Goal: Task Accomplishment & Management: Complete application form

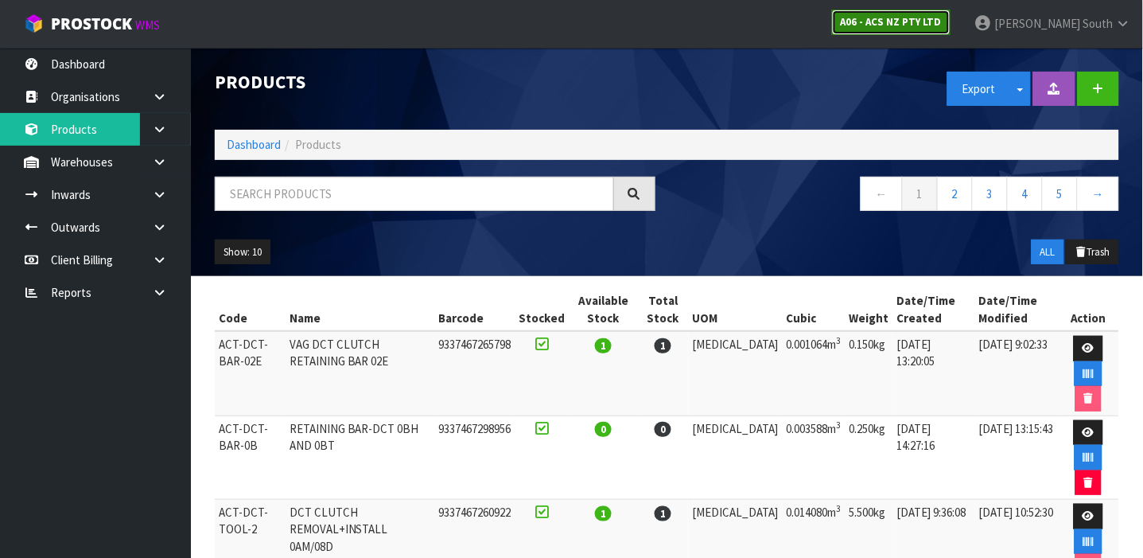
click at [951, 33] on link "A06 - ACS NZ PTY LTD" at bounding box center [891, 22] width 119 height 25
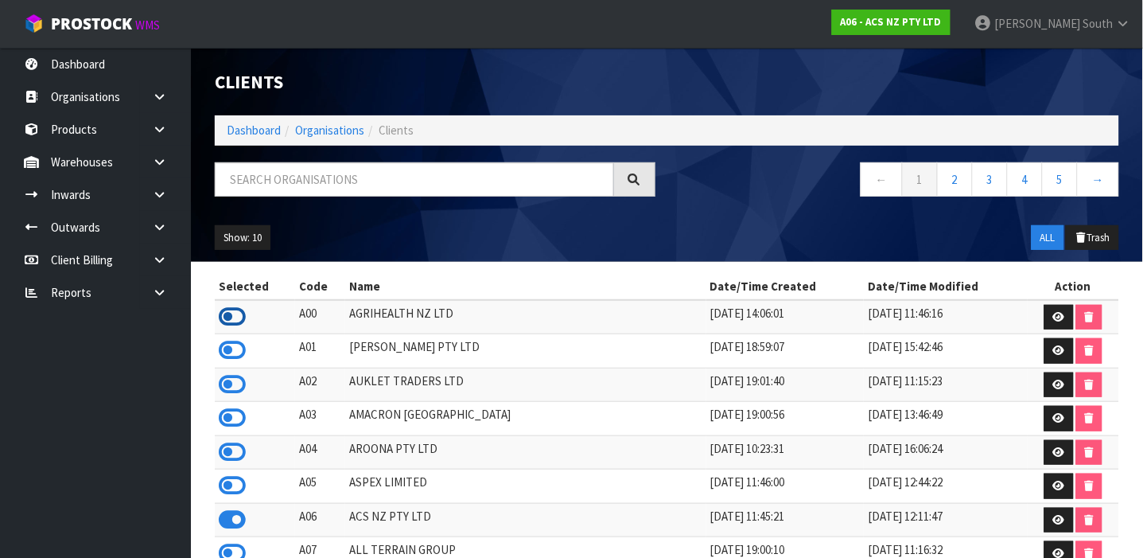
click at [243, 315] on icon at bounding box center [232, 317] width 27 height 24
click at [153, 159] on icon at bounding box center [159, 162] width 15 height 12
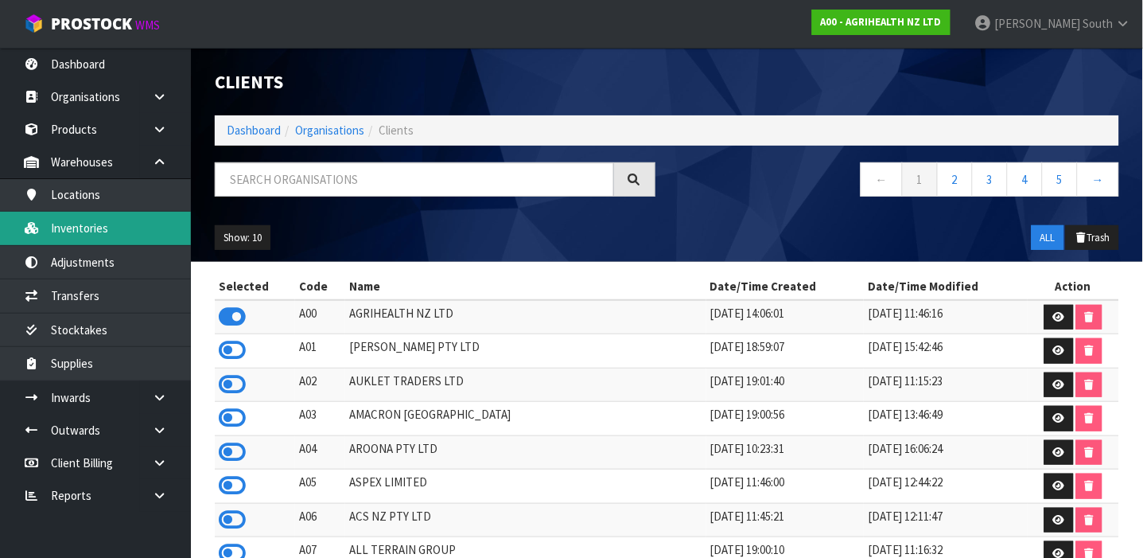
click at [109, 239] on link "Inventories" at bounding box center [95, 228] width 191 height 33
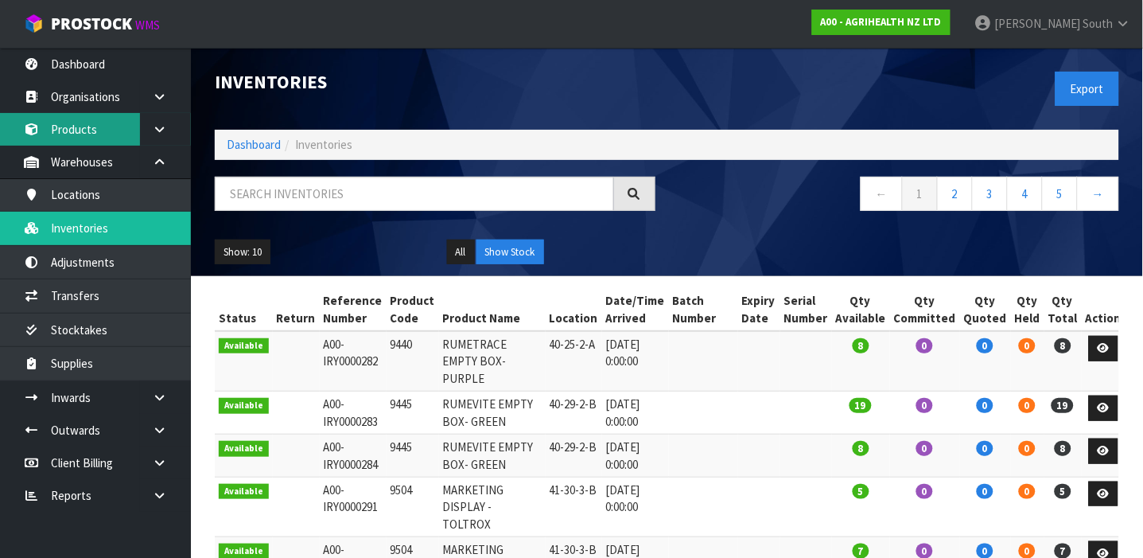
click at [105, 117] on link "Products" at bounding box center [95, 129] width 191 height 33
click at [105, 117] on body "Toggle navigation ProStock WMS A00 - AGRIHEALTH NZ LTD Zachary South Logout Das…" at bounding box center [571, 279] width 1143 height 558
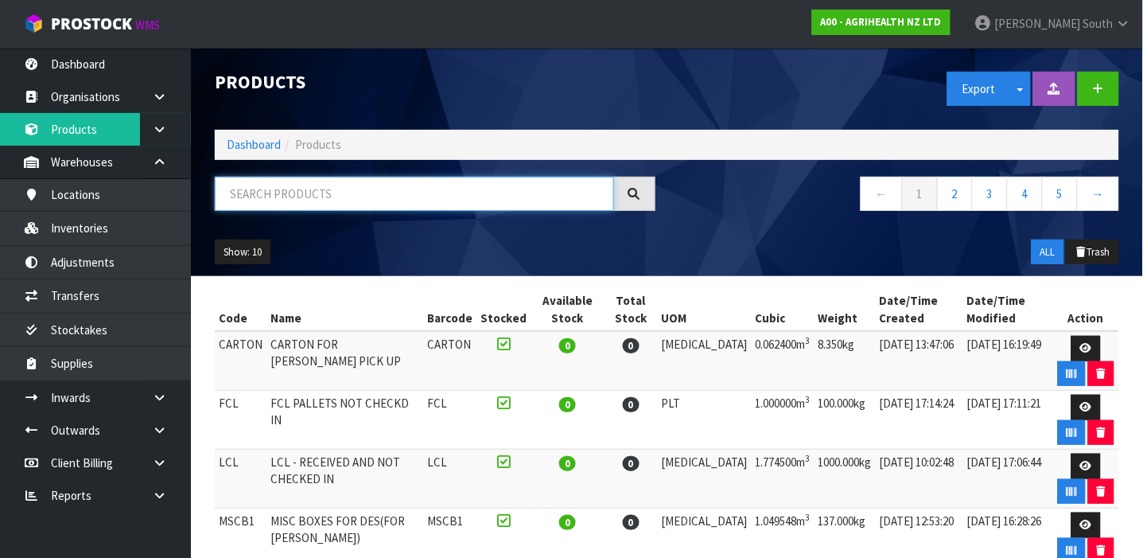
click at [314, 196] on input "text" at bounding box center [414, 194] width 399 height 34
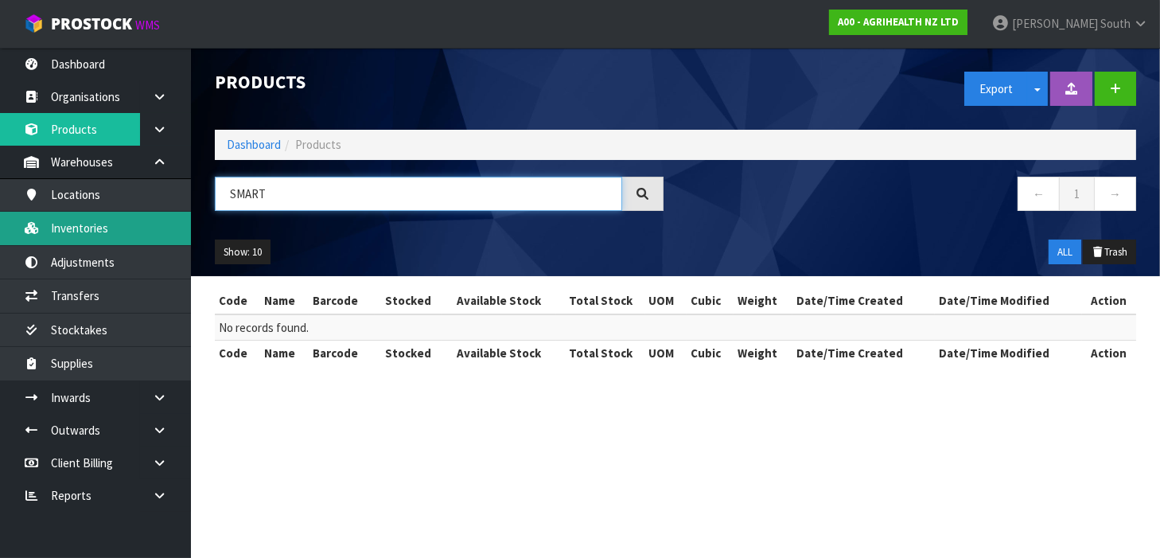
type input "SMART"
click at [77, 216] on link "Inventories" at bounding box center [95, 228] width 191 height 33
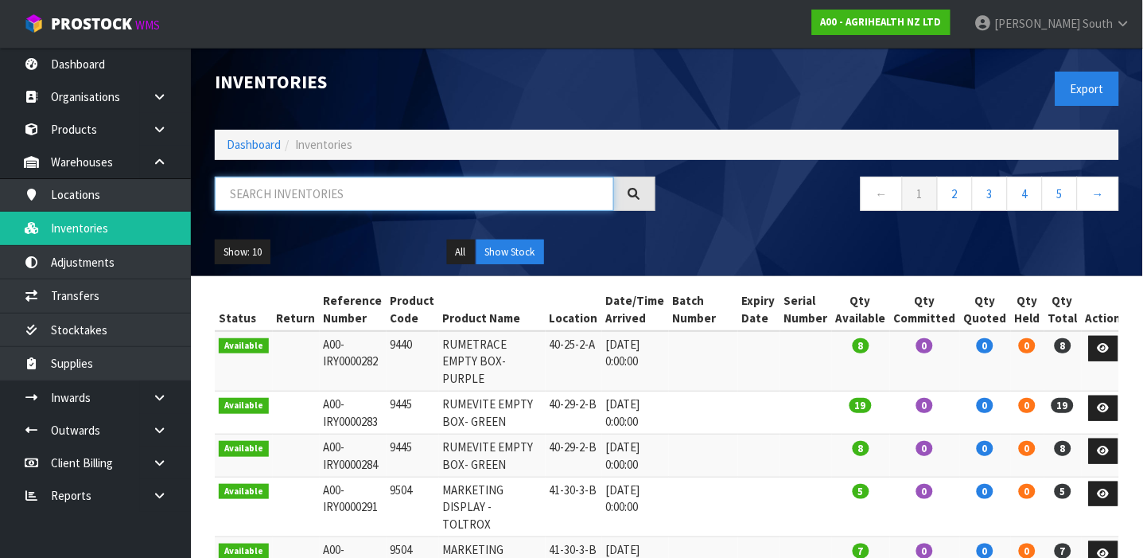
click at [286, 196] on input "text" at bounding box center [414, 194] width 399 height 34
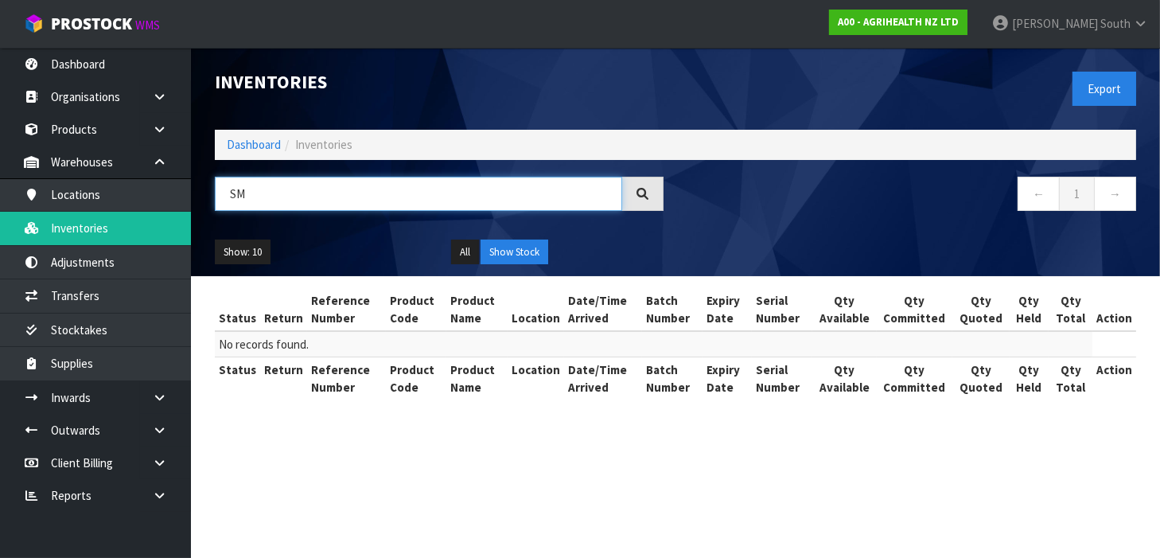
type input "S"
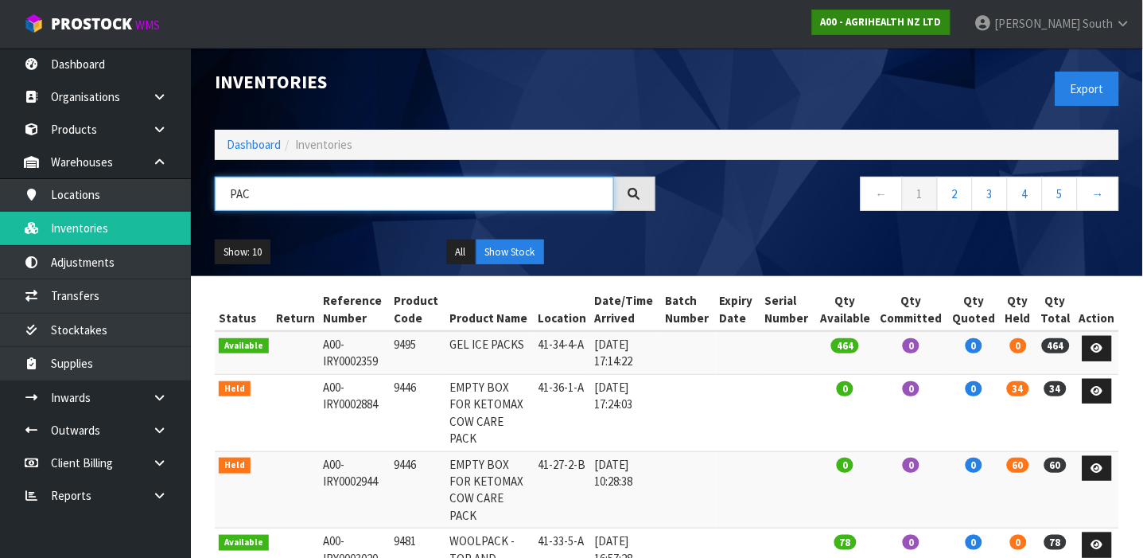
type input "PAC"
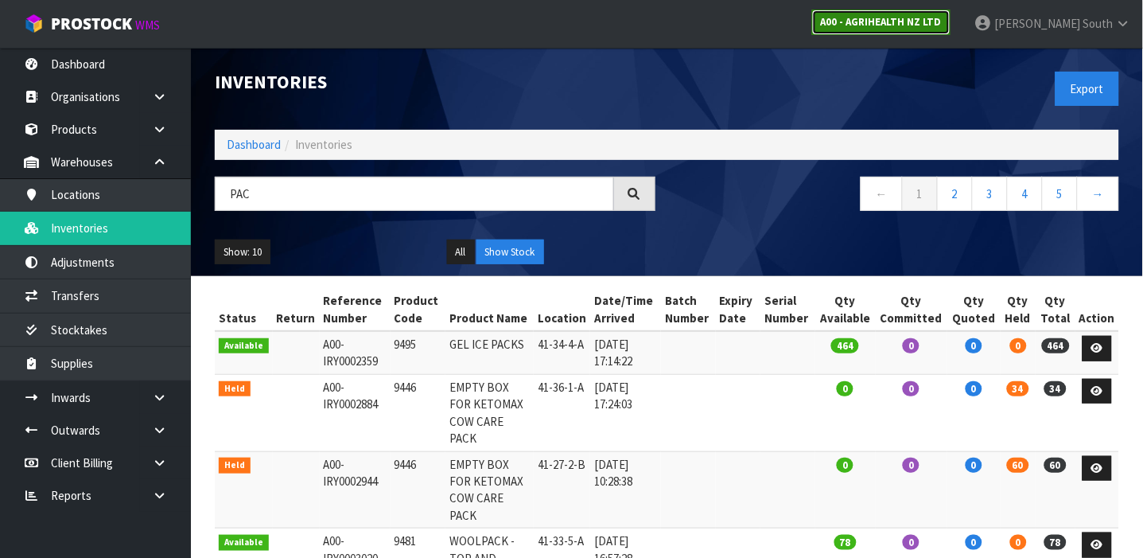
click at [909, 21] on strong "A00 - AGRIHEALTH NZ LTD" at bounding box center [881, 22] width 121 height 14
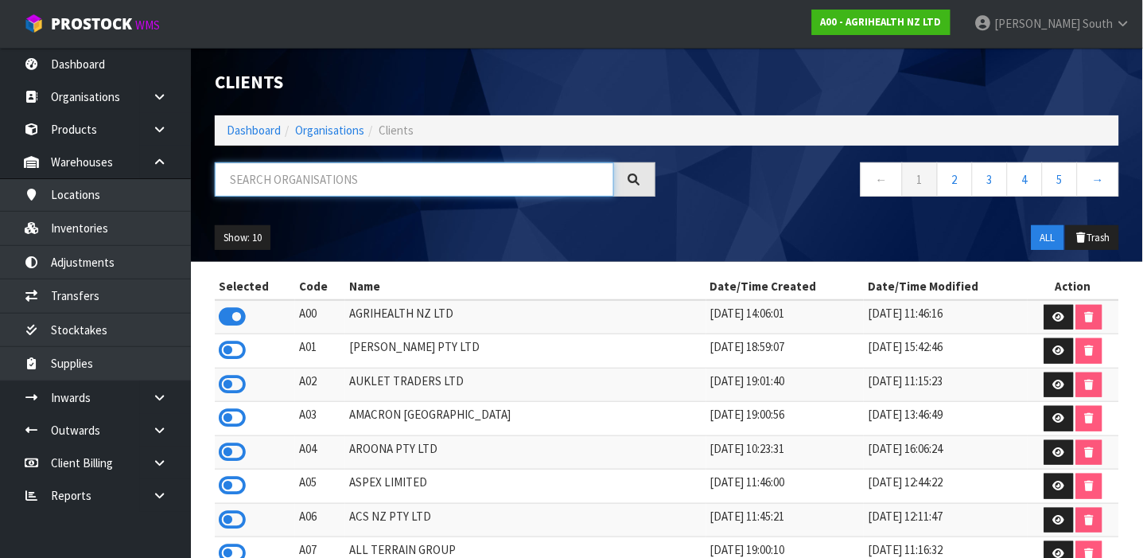
click at [386, 173] on input "text" at bounding box center [414, 179] width 399 height 34
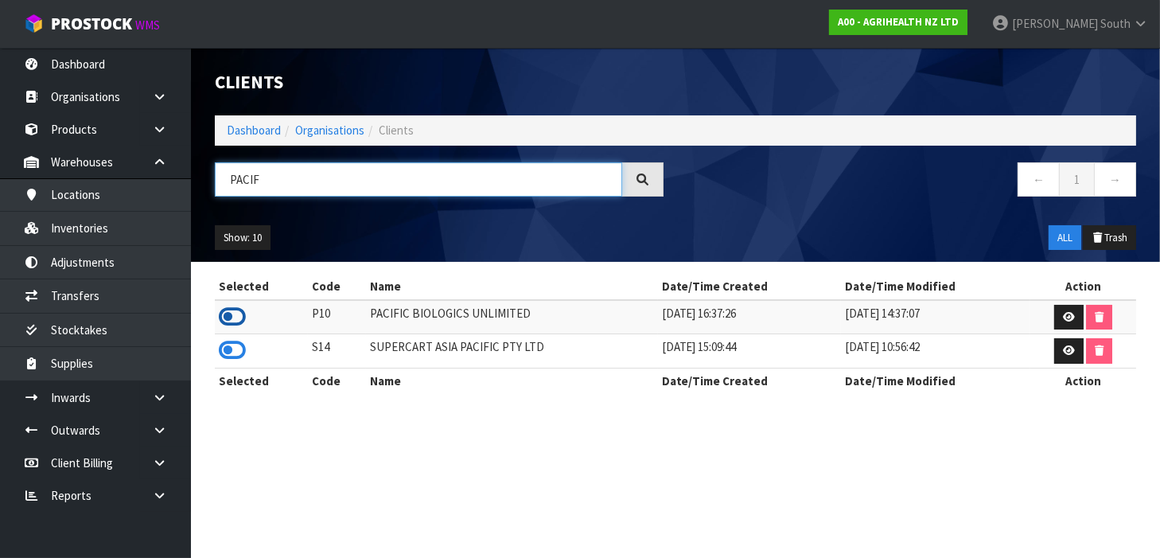
type input "PACIF"
click at [225, 313] on icon at bounding box center [232, 317] width 27 height 24
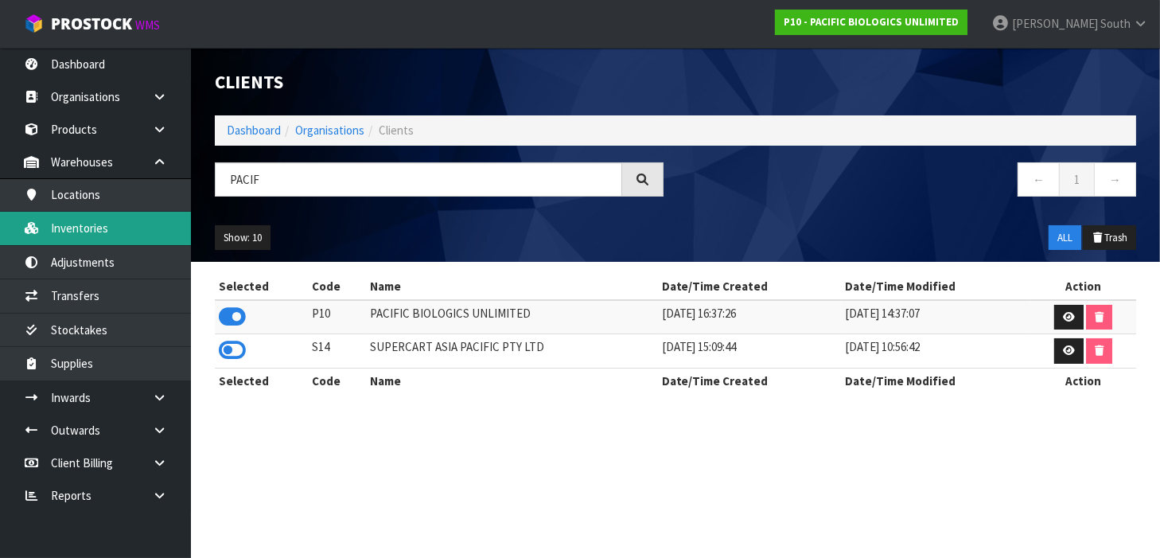
click at [134, 231] on link "Inventories" at bounding box center [95, 228] width 191 height 33
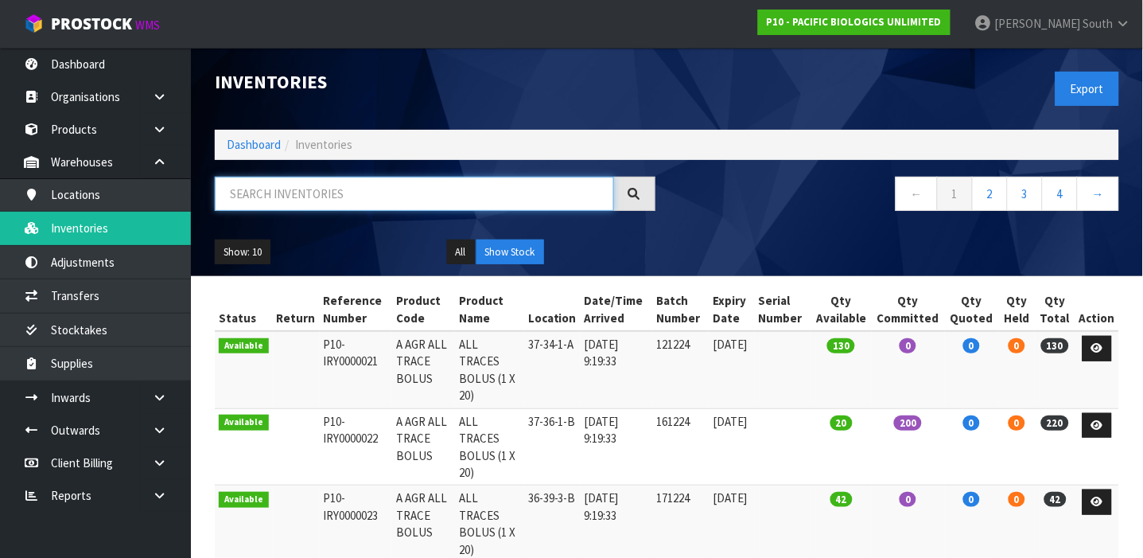
click at [256, 198] on input "text" at bounding box center [414, 194] width 399 height 34
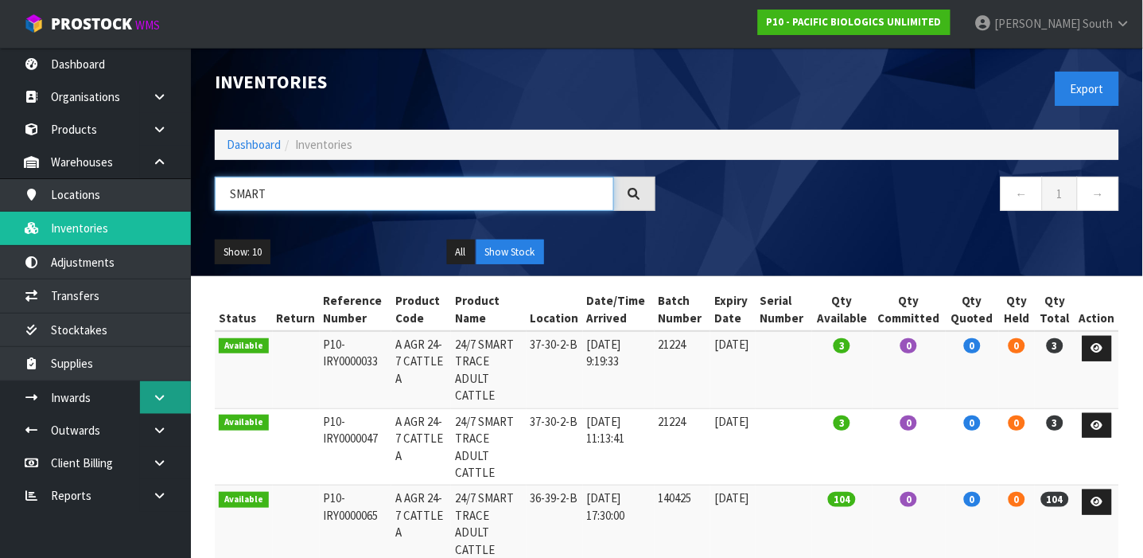
type input "SMART"
click at [164, 393] on icon at bounding box center [159, 397] width 15 height 12
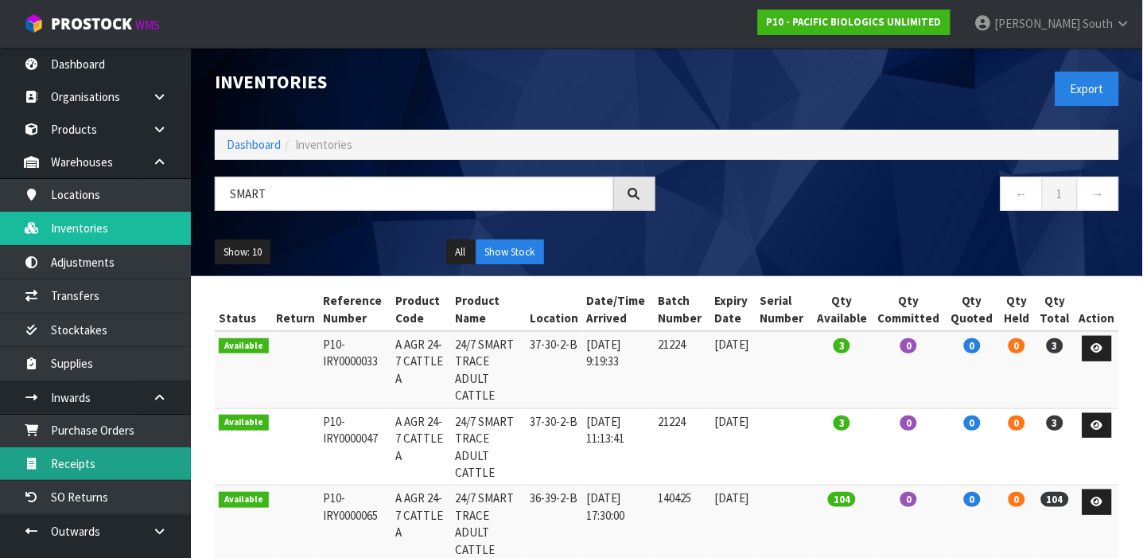
click at [111, 473] on link "Receipts" at bounding box center [95, 463] width 191 height 33
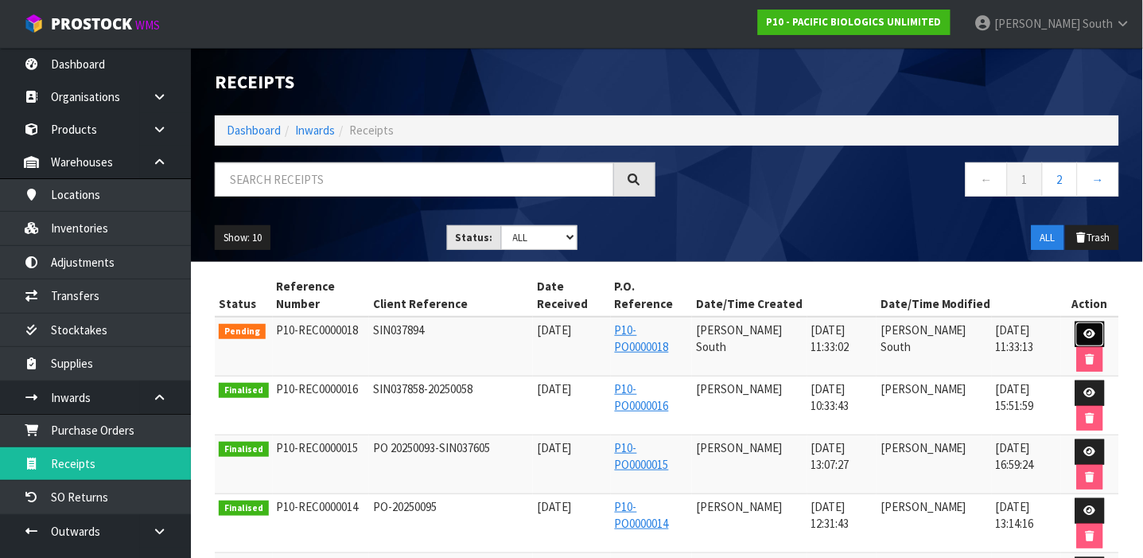
click at [1080, 326] on link at bounding box center [1090, 333] width 29 height 25
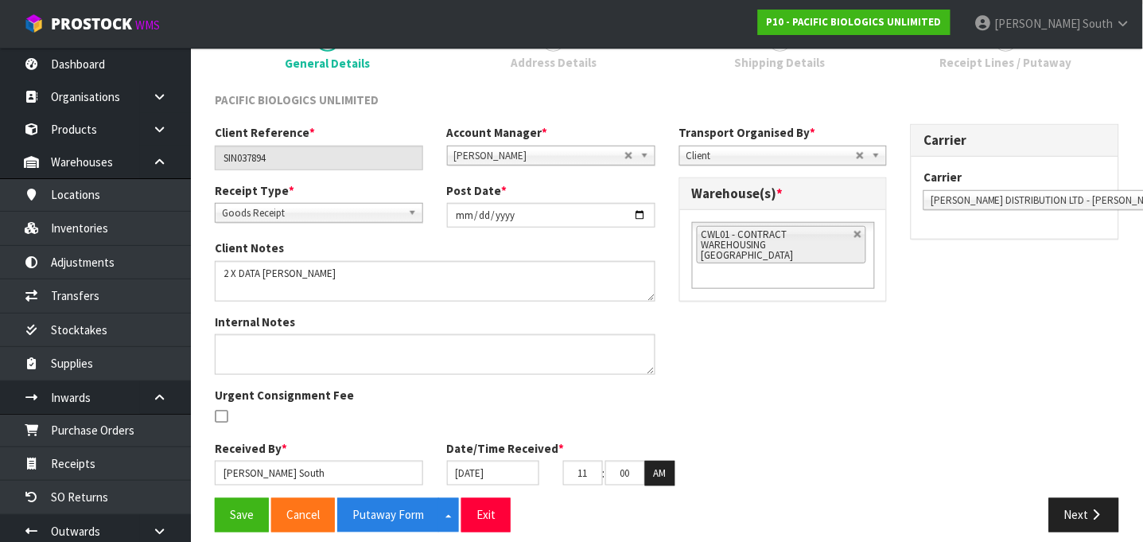
scroll to position [171, 0]
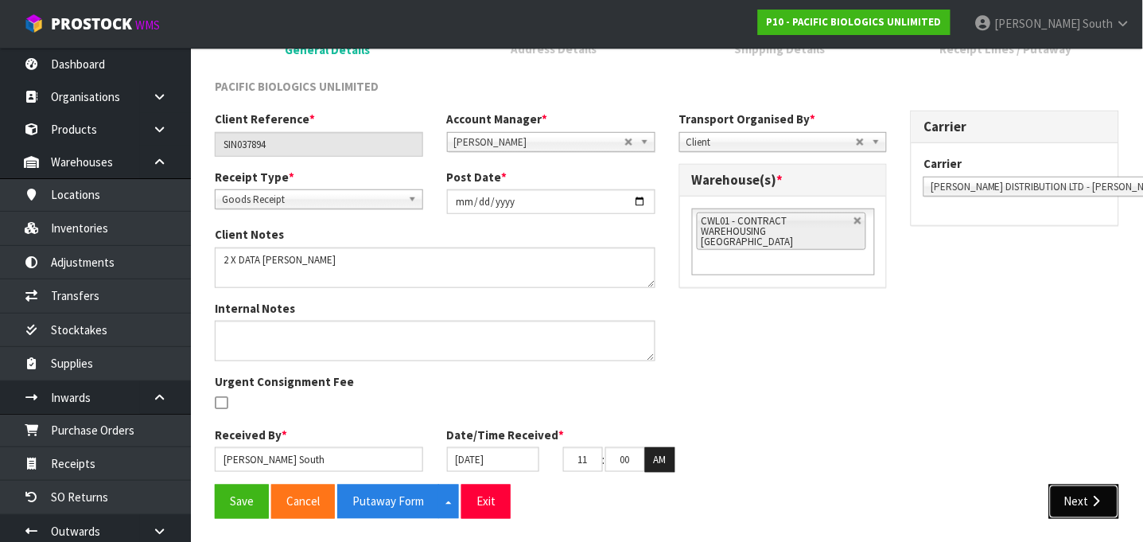
click at [1098, 504] on icon "button" at bounding box center [1096, 502] width 15 height 12
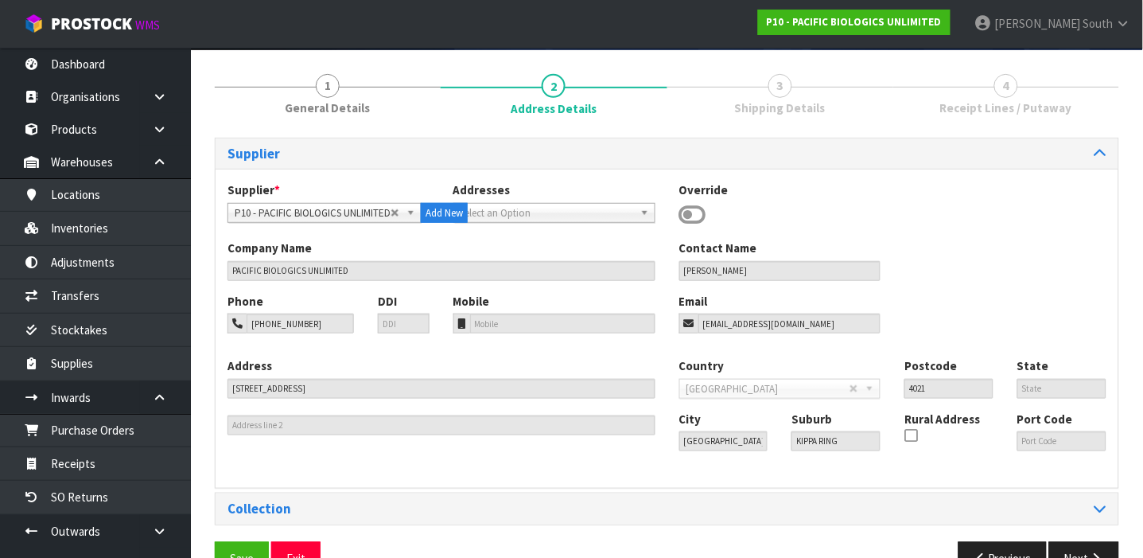
scroll to position [154, 0]
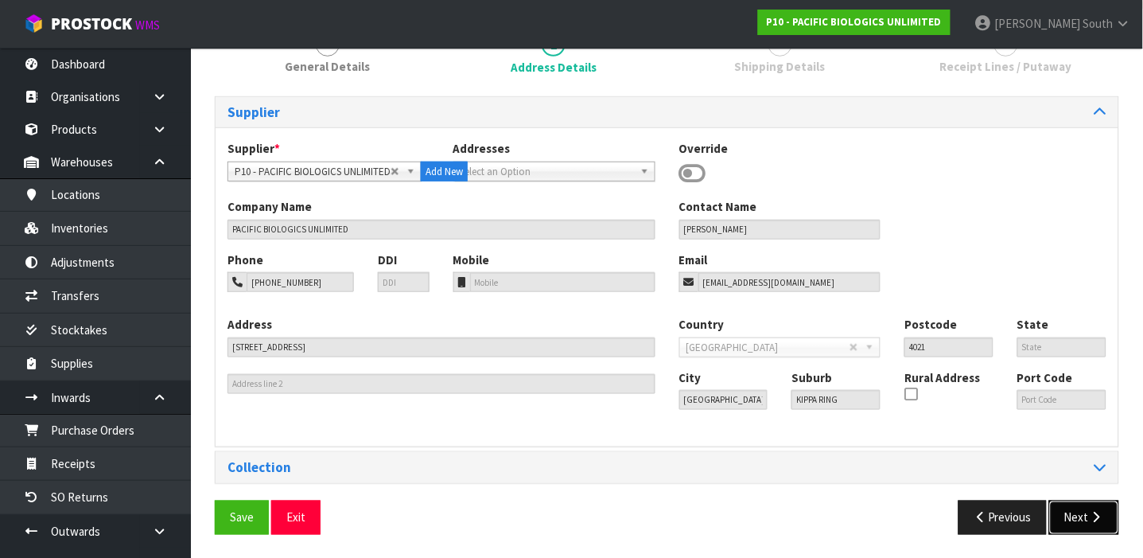
click at [1091, 512] on icon "button" at bounding box center [1096, 518] width 15 height 12
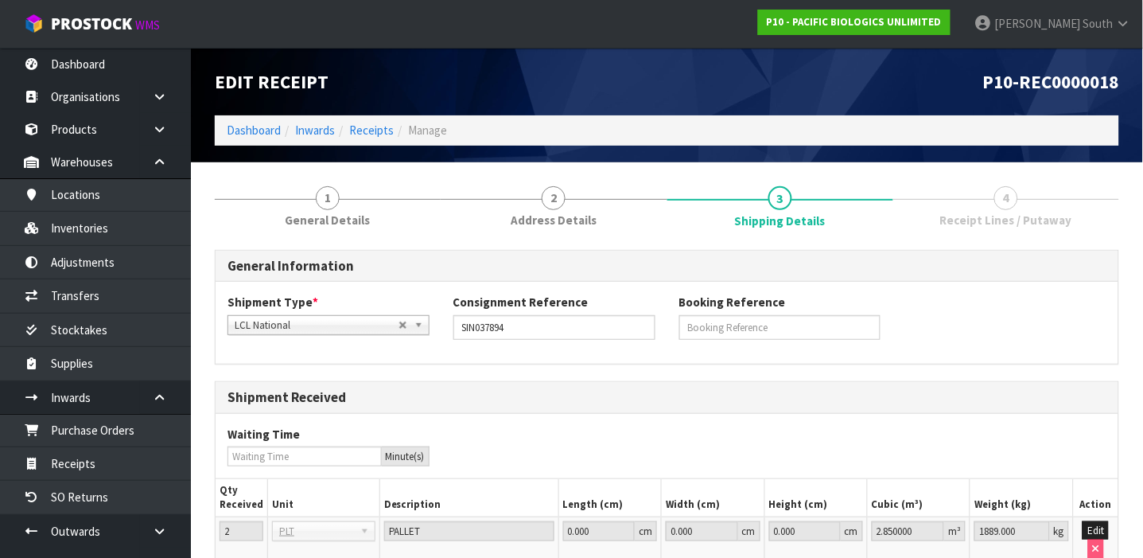
scroll to position [138, 0]
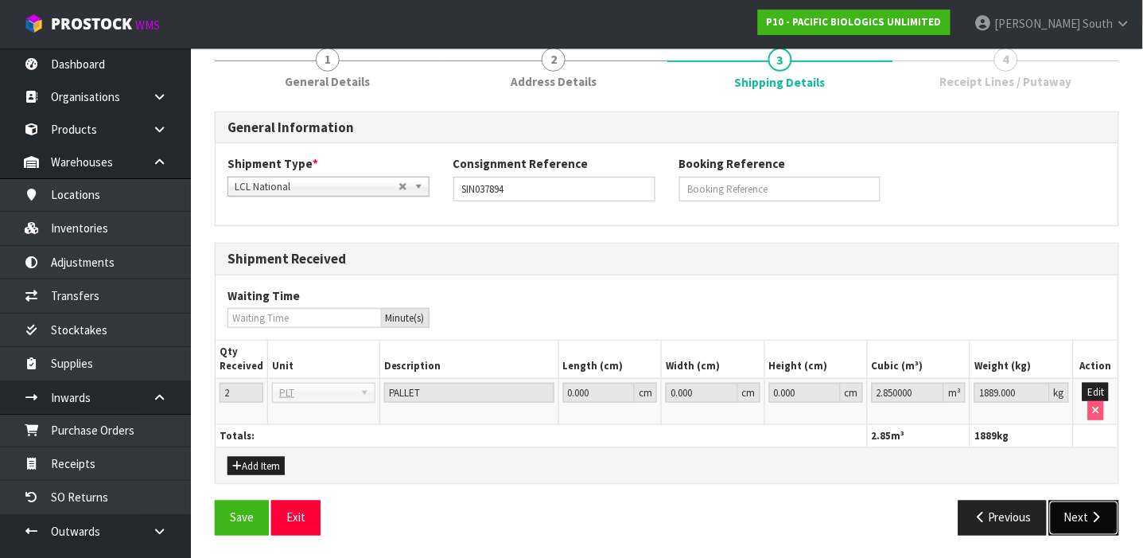
click at [1093, 508] on button "Next" at bounding box center [1084, 517] width 70 height 34
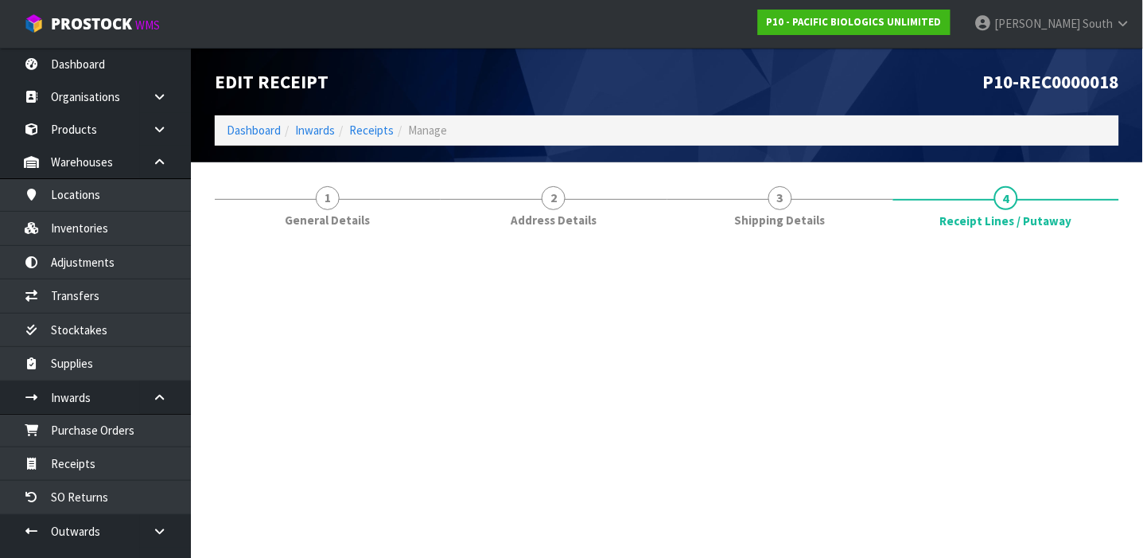
scroll to position [0, 0]
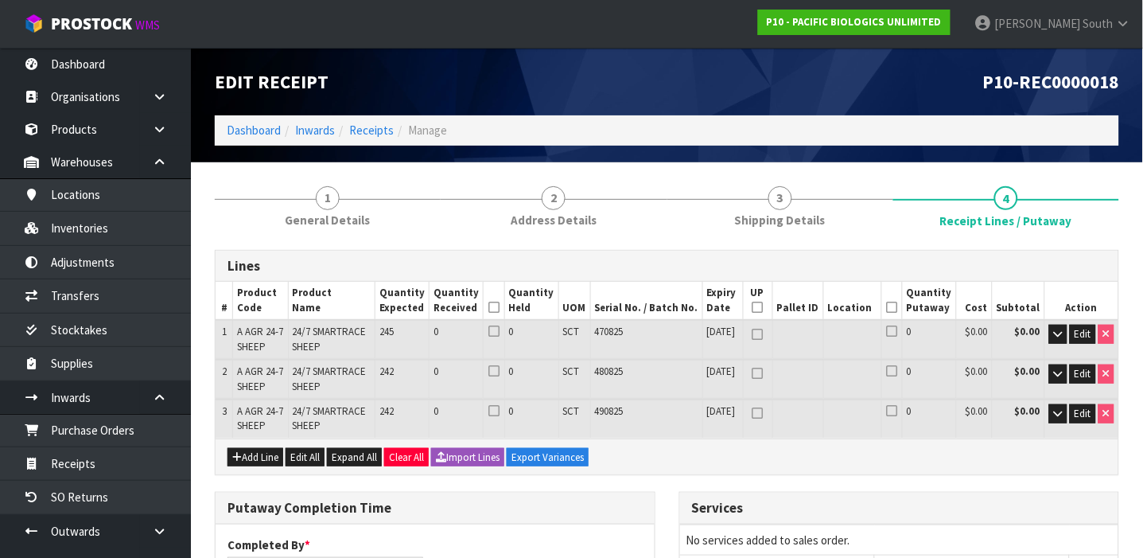
click at [268, 326] on span "A AGR 24-7 SHEEP" at bounding box center [260, 339] width 46 height 28
copy tr "A AGR 24-7 SHEEP"
click at [119, 117] on link "Products" at bounding box center [95, 129] width 191 height 33
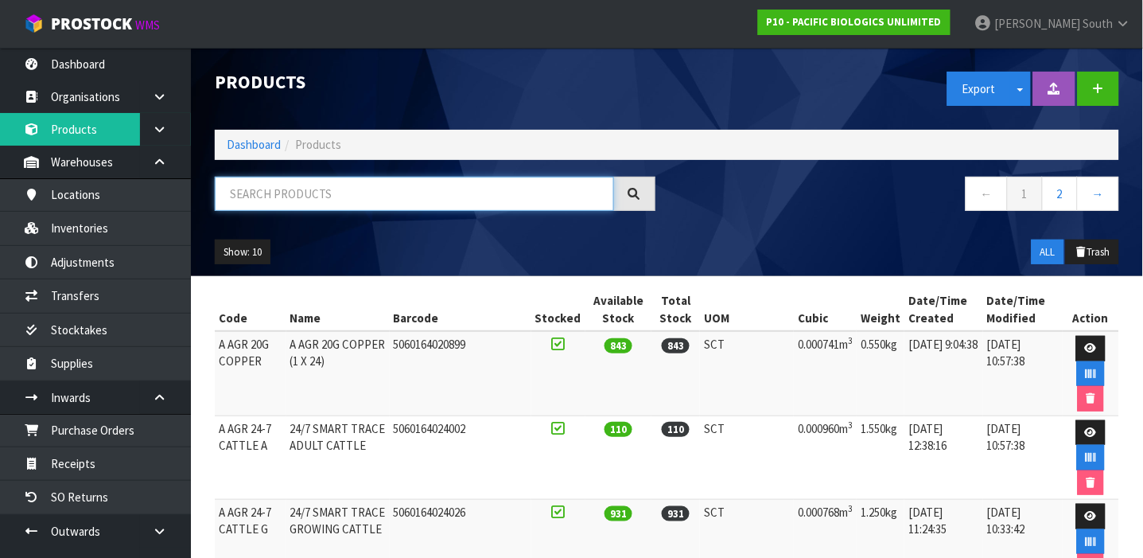
click at [415, 194] on input "text" at bounding box center [414, 194] width 399 height 34
paste input "A AGR 24-7 SHEEP"
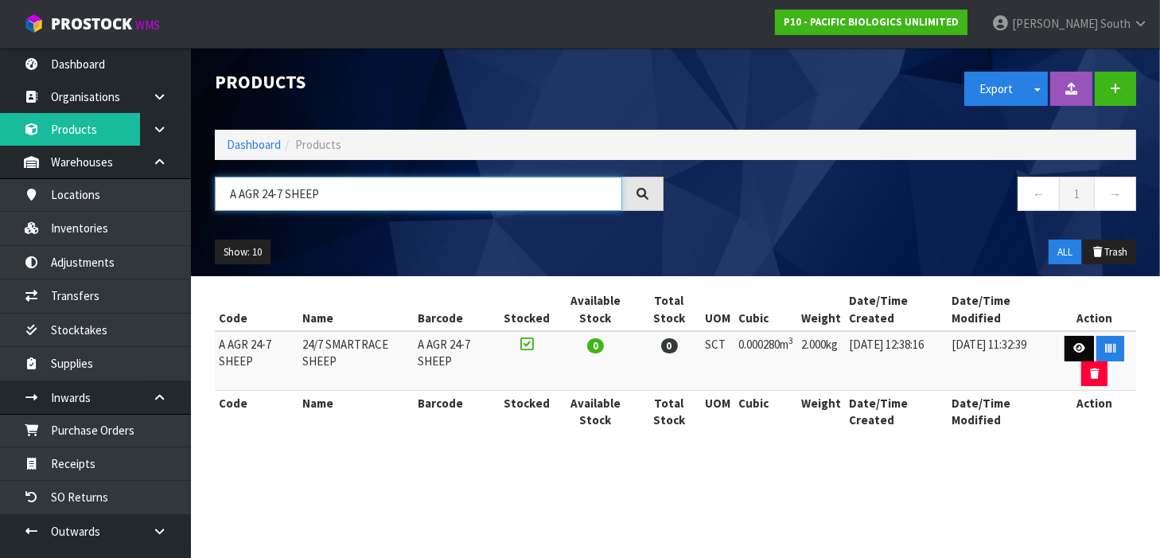
type input "A AGR 24-7 SHEEP"
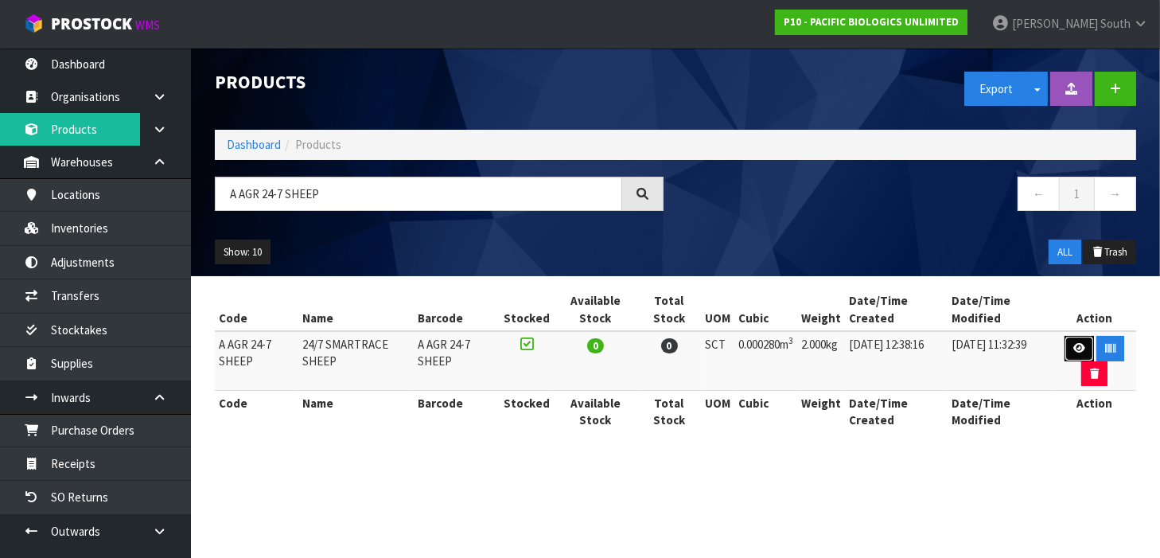
click at [1064, 348] on link at bounding box center [1078, 348] width 29 height 25
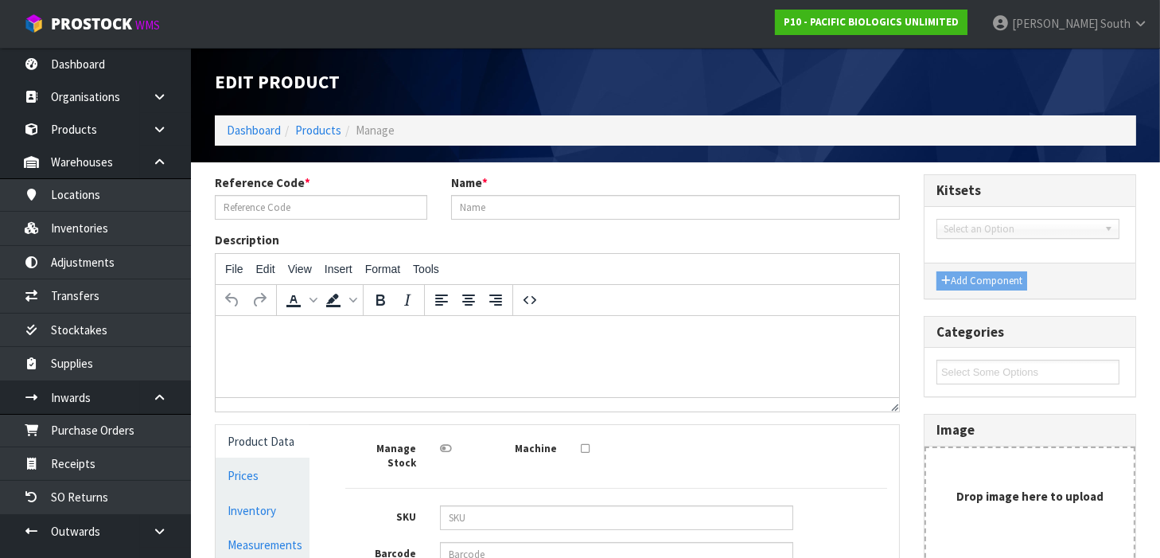
type input "A AGR 24-7 SHEEP"
type input "24/7 SMARTRACE SHEEP"
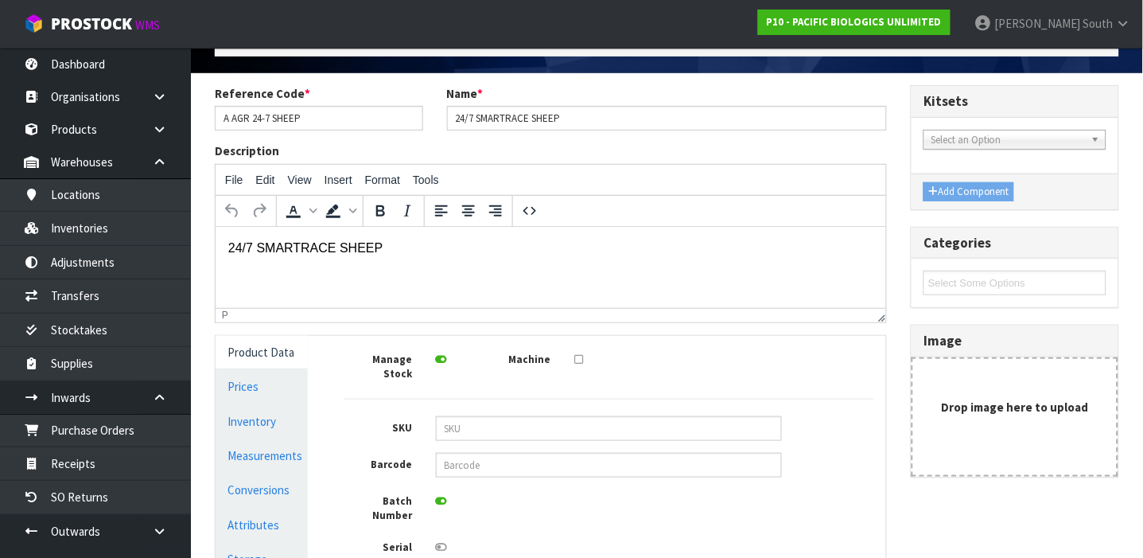
scroll to position [278, 0]
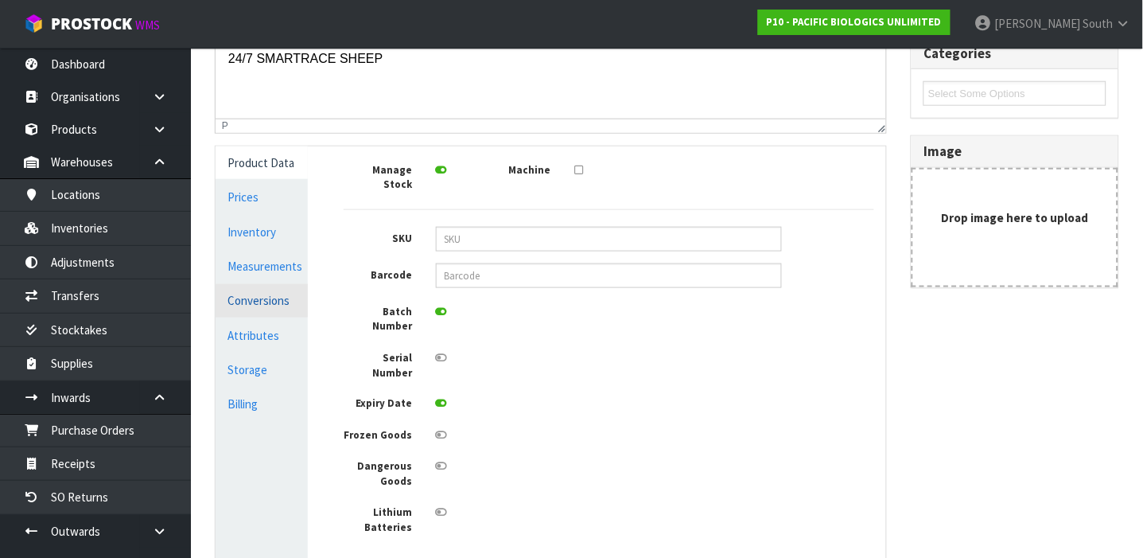
click at [261, 291] on link "Conversions" at bounding box center [262, 300] width 92 height 33
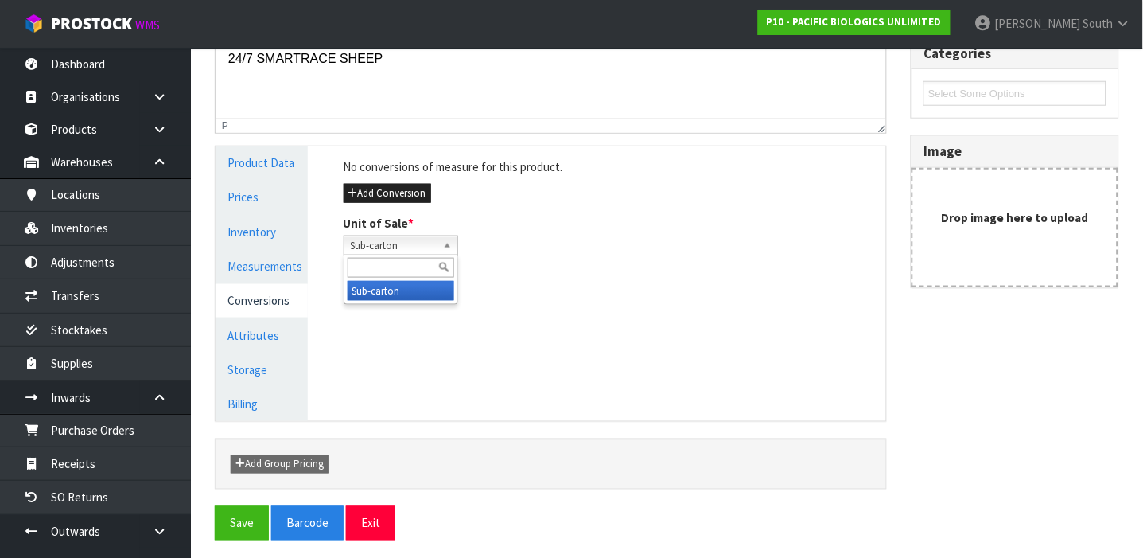
click at [425, 248] on span "Sub-carton" at bounding box center [394, 245] width 86 height 19
click at [268, 274] on link "Measurements" at bounding box center [262, 266] width 92 height 33
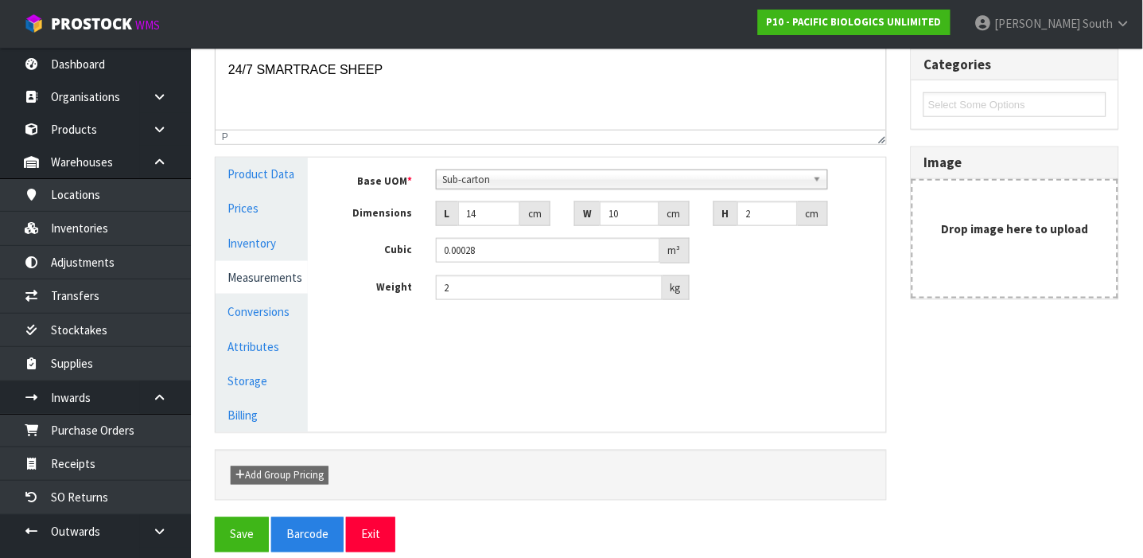
scroll to position [285, 0]
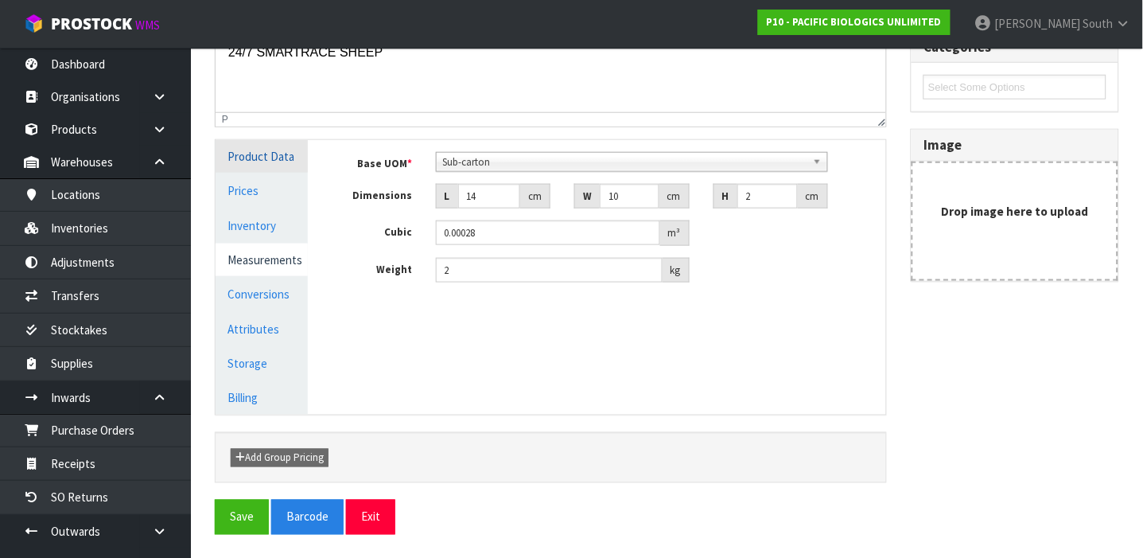
click at [277, 163] on link "Product Data" at bounding box center [262, 156] width 92 height 33
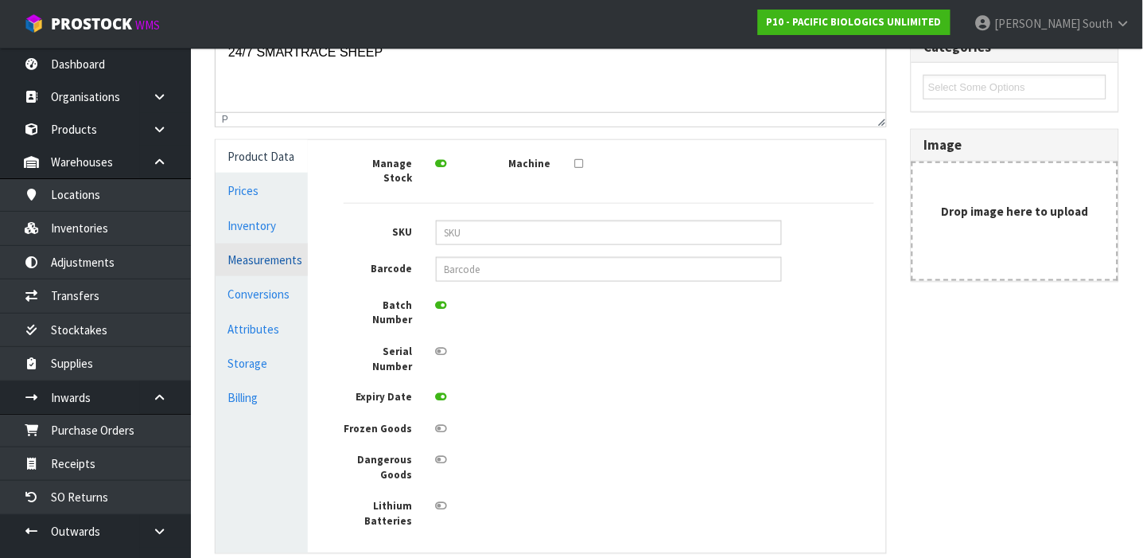
click at [273, 252] on link "Measurements" at bounding box center [262, 259] width 92 height 33
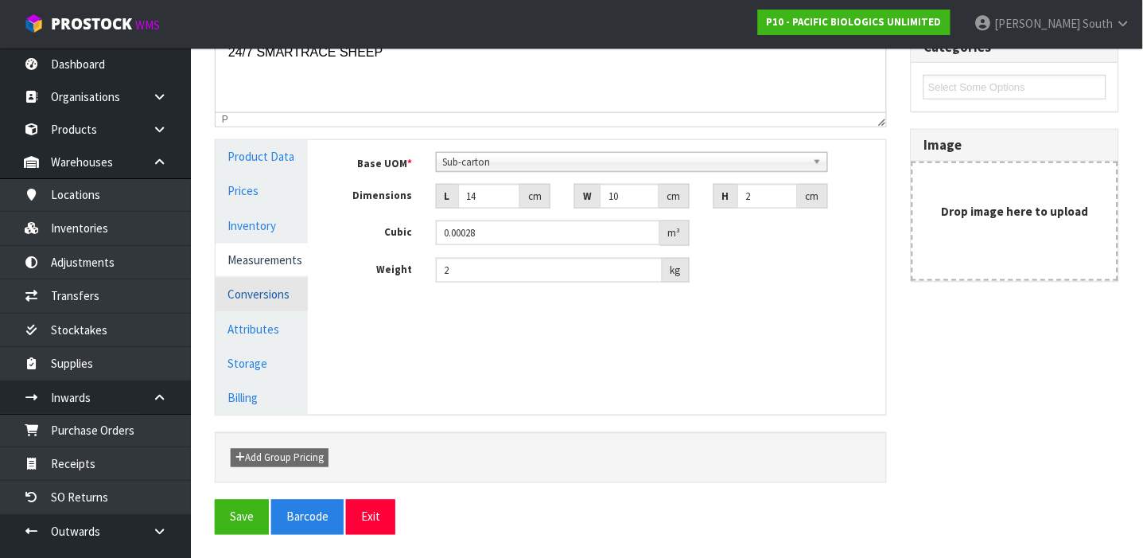
click at [294, 298] on link "Conversions" at bounding box center [262, 294] width 92 height 33
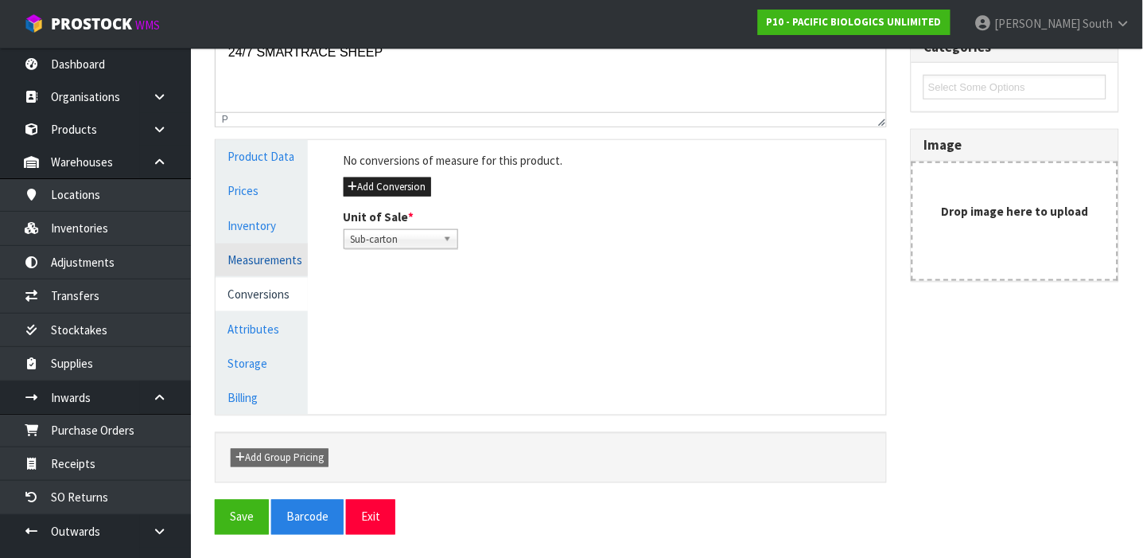
click at [271, 260] on link "Measurements" at bounding box center [262, 259] width 92 height 33
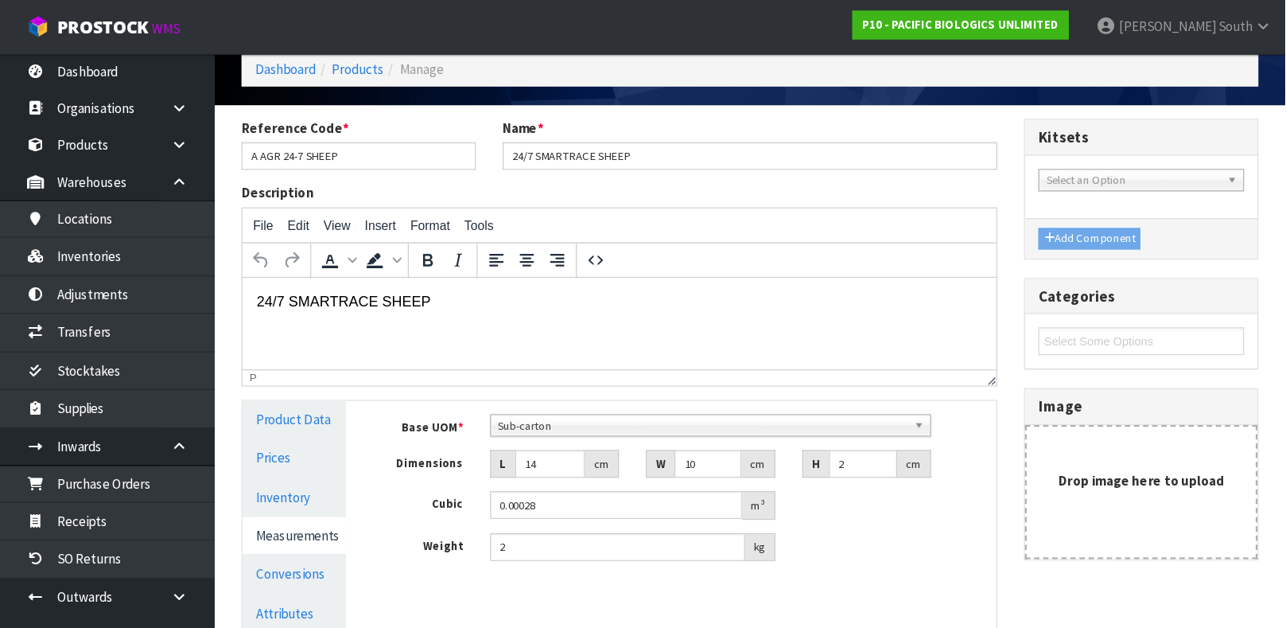
scroll to position [0, 0]
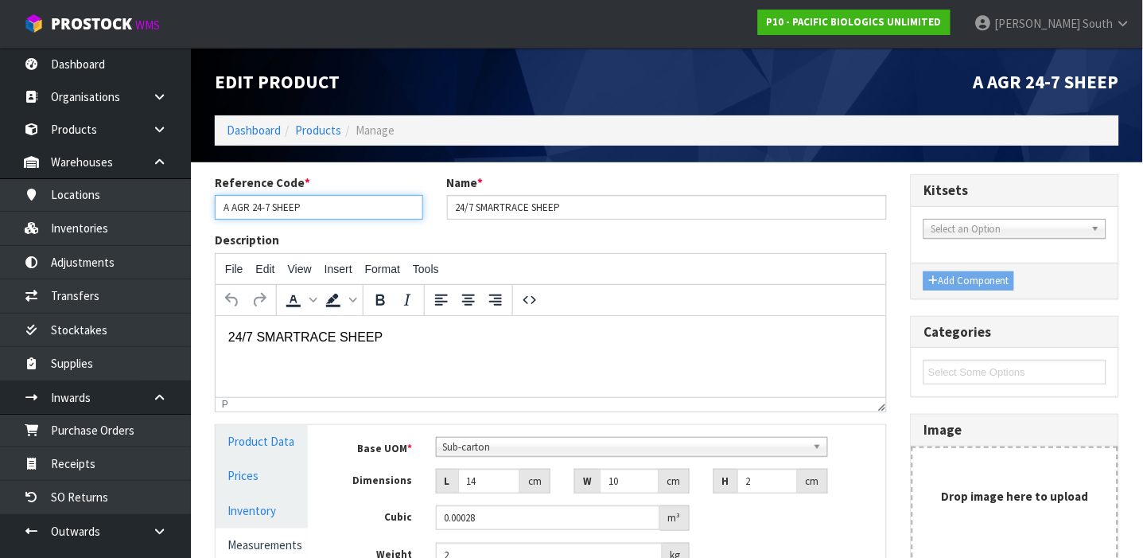
drag, startPoint x: 313, startPoint y: 208, endPoint x: 214, endPoint y: 207, distance: 99.5
click at [215, 207] on input "A AGR 24-7 SHEEP" at bounding box center [319, 207] width 208 height 25
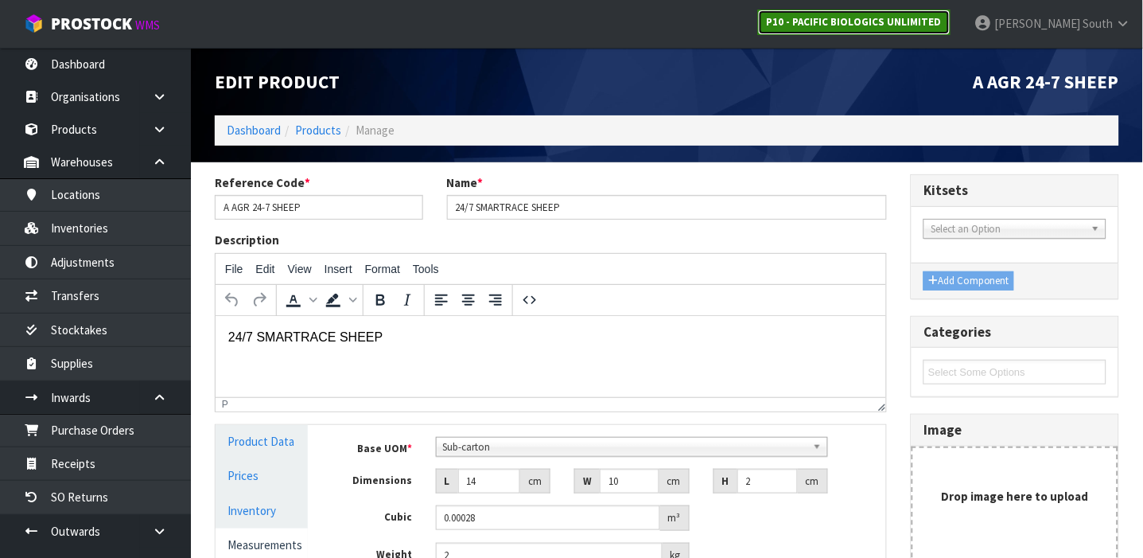
click at [901, 28] on link "P10 - PACIFIC BIOLOGICS UNLIMITED" at bounding box center [854, 22] width 193 height 25
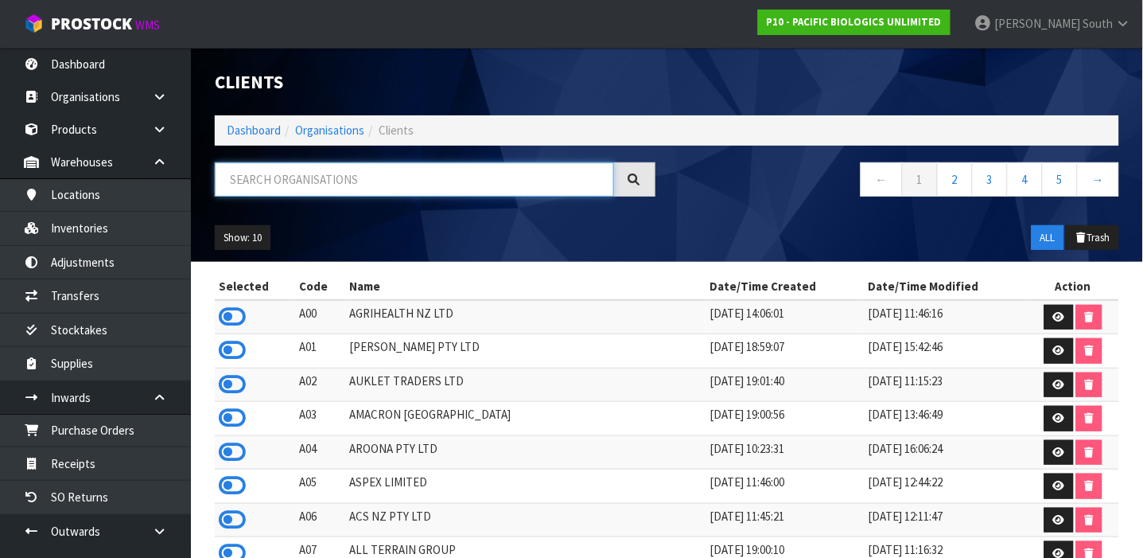
click at [296, 189] on input "text" at bounding box center [414, 179] width 399 height 34
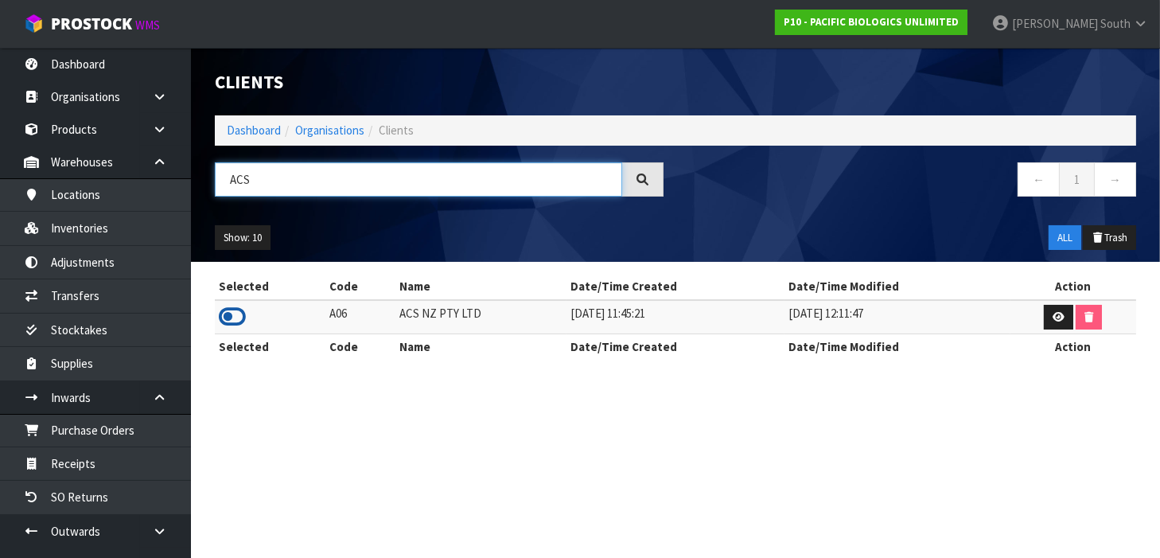
type input "ACS"
click at [243, 317] on icon at bounding box center [232, 317] width 27 height 24
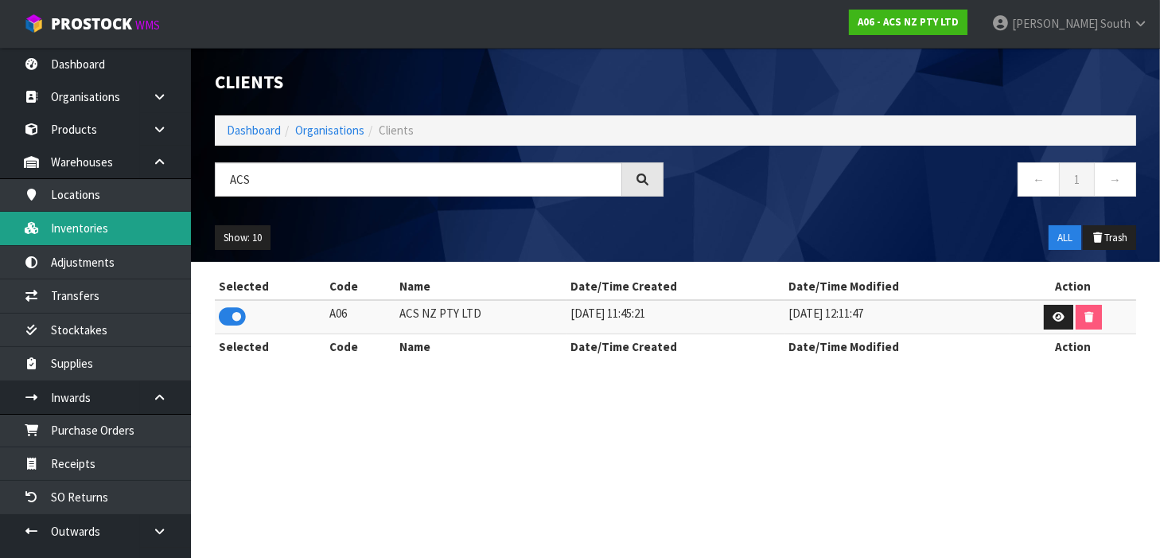
click at [135, 239] on link "Inventories" at bounding box center [95, 228] width 191 height 33
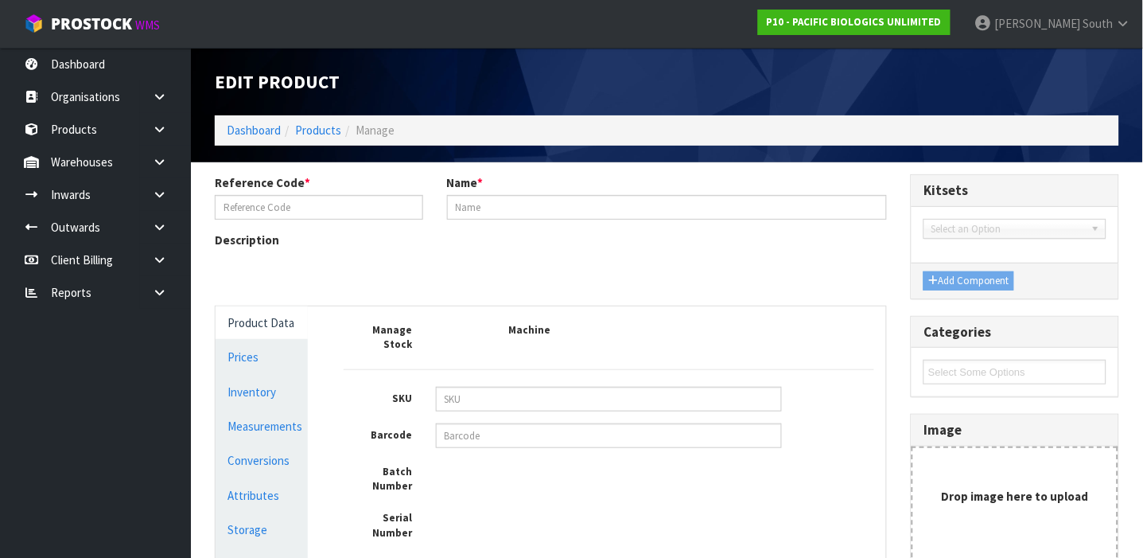
type input "A AGR 24-7 SHEEP"
type input "24/7 SMARTRACE SHEEP"
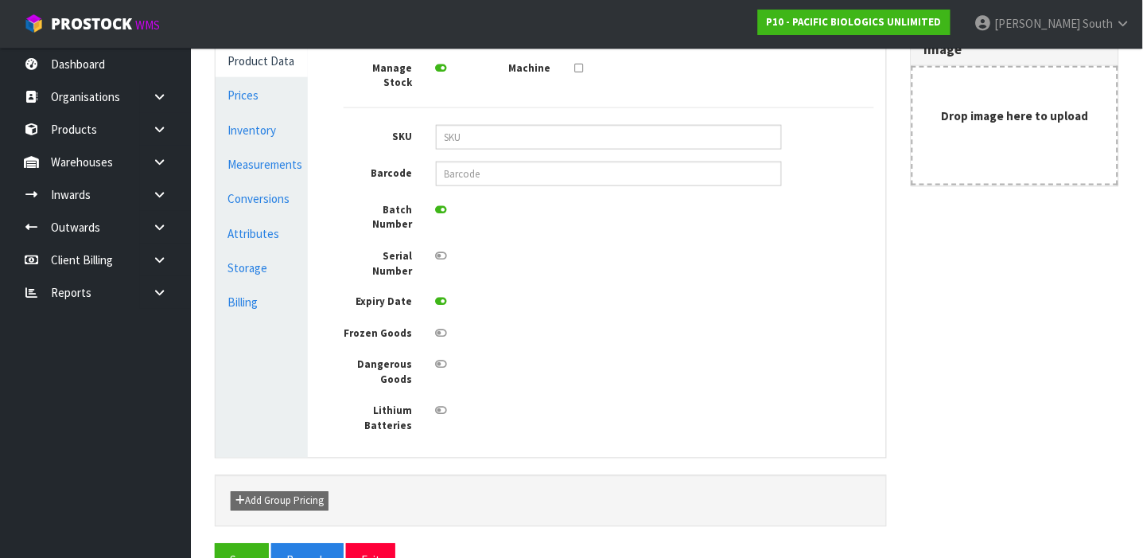
scroll to position [383, 0]
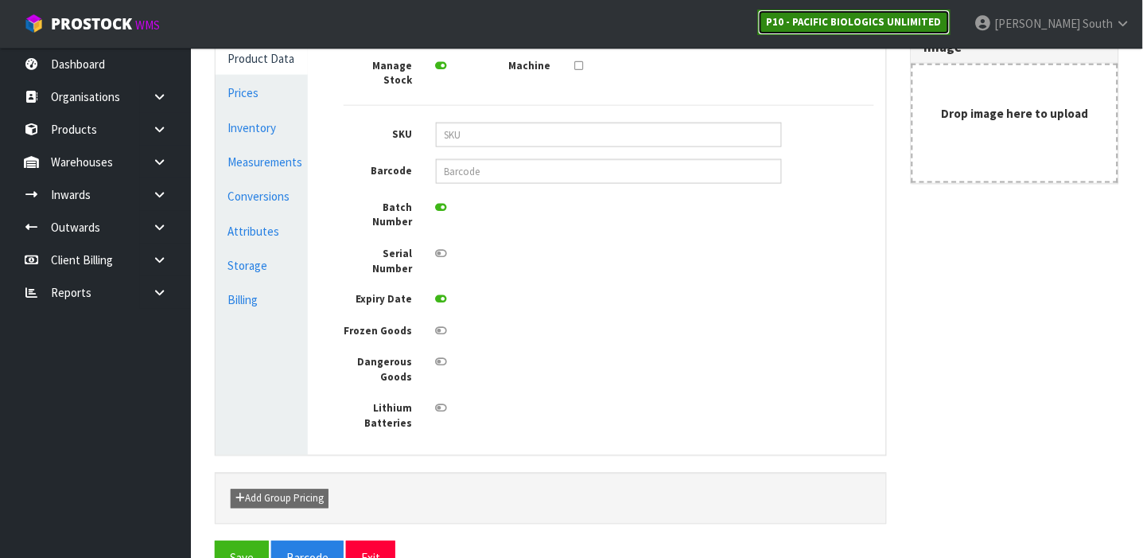
click at [868, 21] on strong "P10 - PACIFIC BIOLOGICS UNLIMITED" at bounding box center [854, 22] width 175 height 14
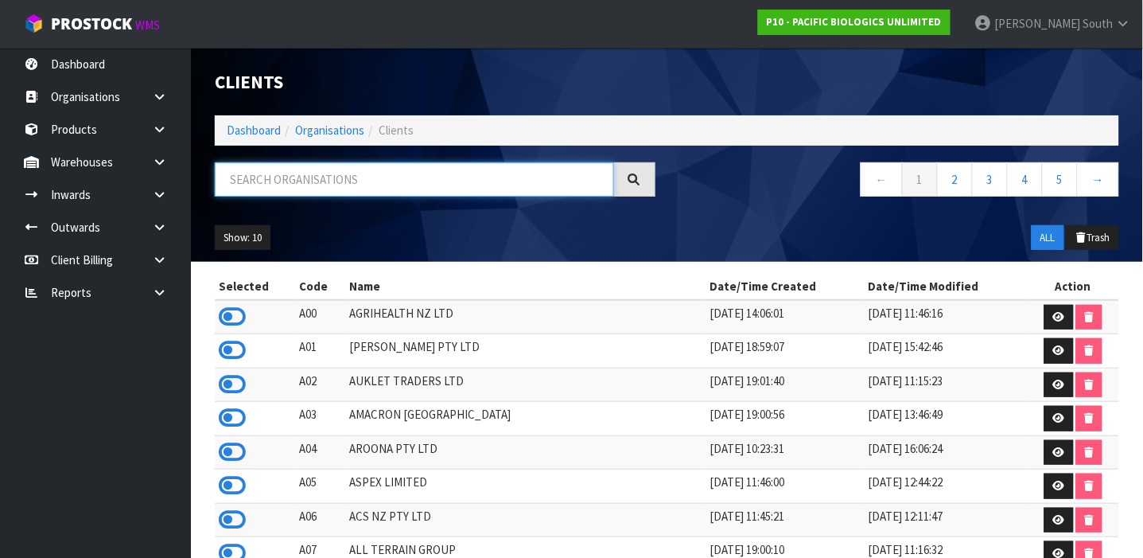
click at [407, 173] on input "text" at bounding box center [414, 179] width 399 height 34
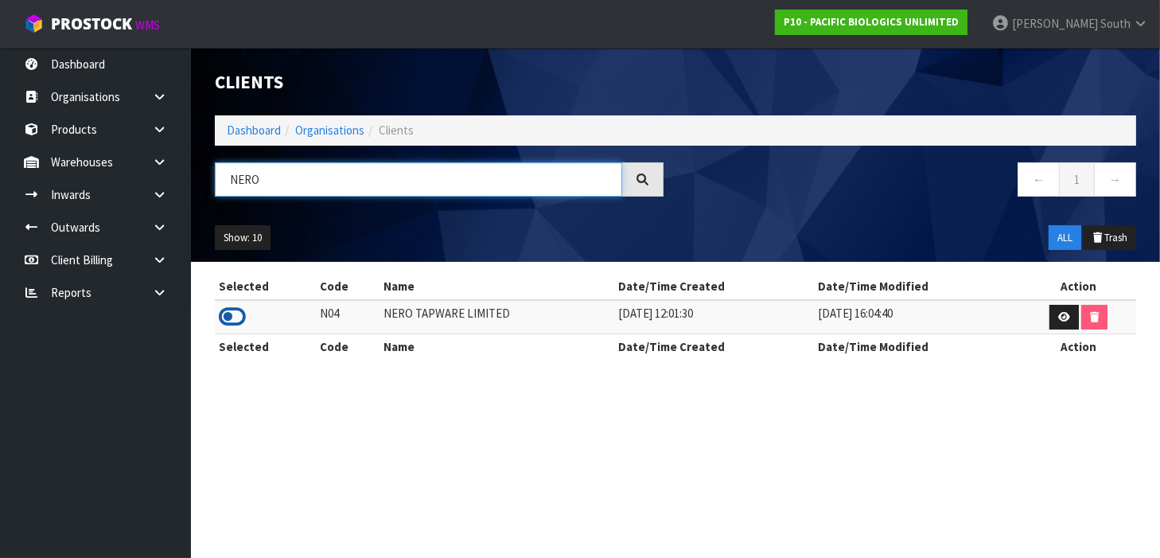
type input "NERO"
click at [239, 317] on icon at bounding box center [232, 317] width 27 height 24
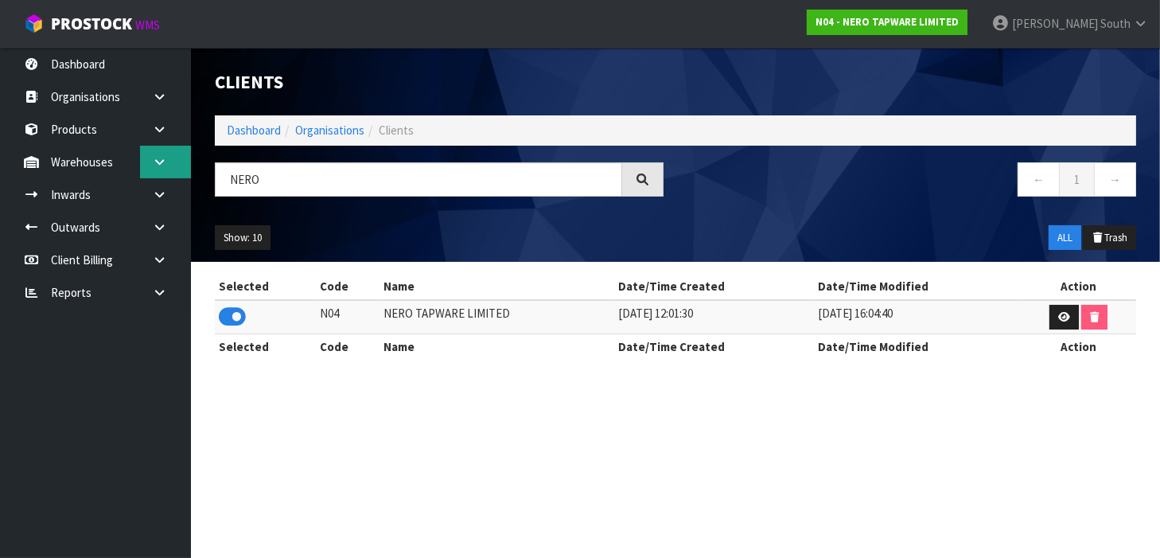
click at [147, 165] on link at bounding box center [165, 162] width 51 height 33
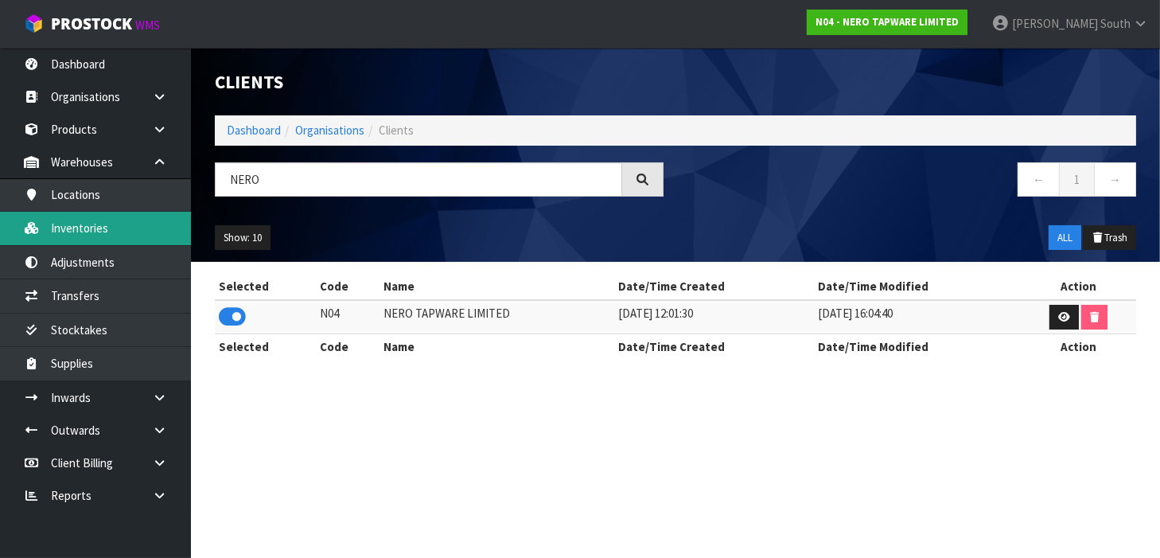
click at [115, 214] on link "Inventories" at bounding box center [95, 228] width 191 height 33
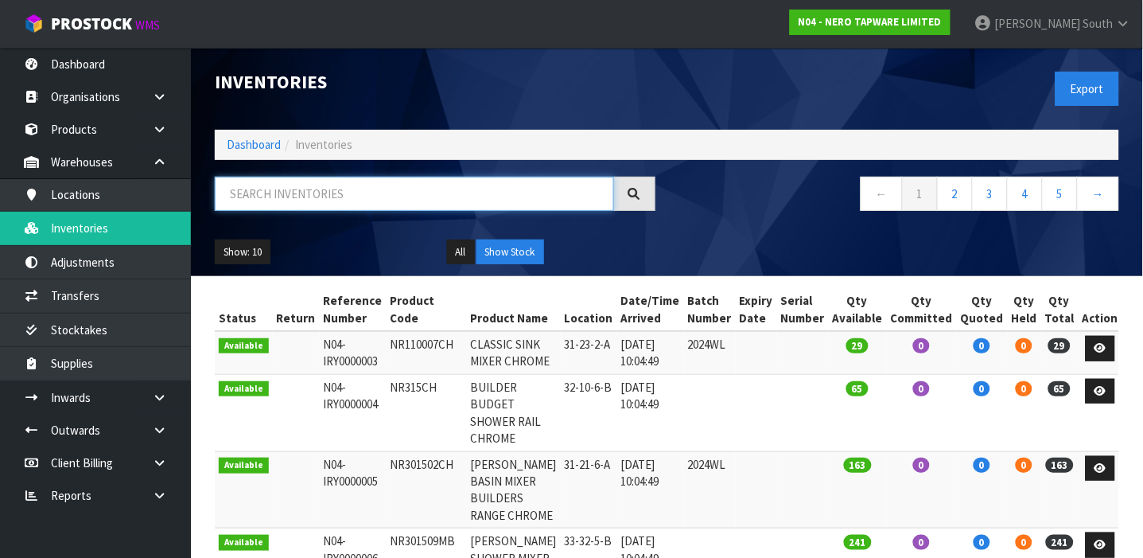
click at [256, 192] on input "text" at bounding box center [414, 194] width 399 height 34
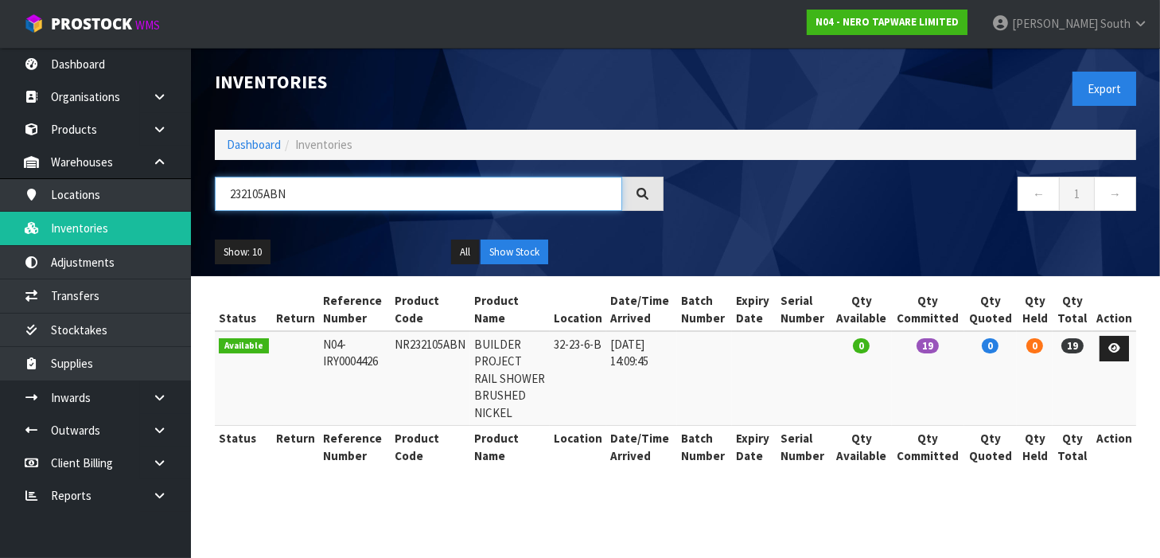
type input "232105ABN"
click at [433, 346] on td "NR232105ABN" at bounding box center [431, 378] width 80 height 95
copy td "NR232105ABN"
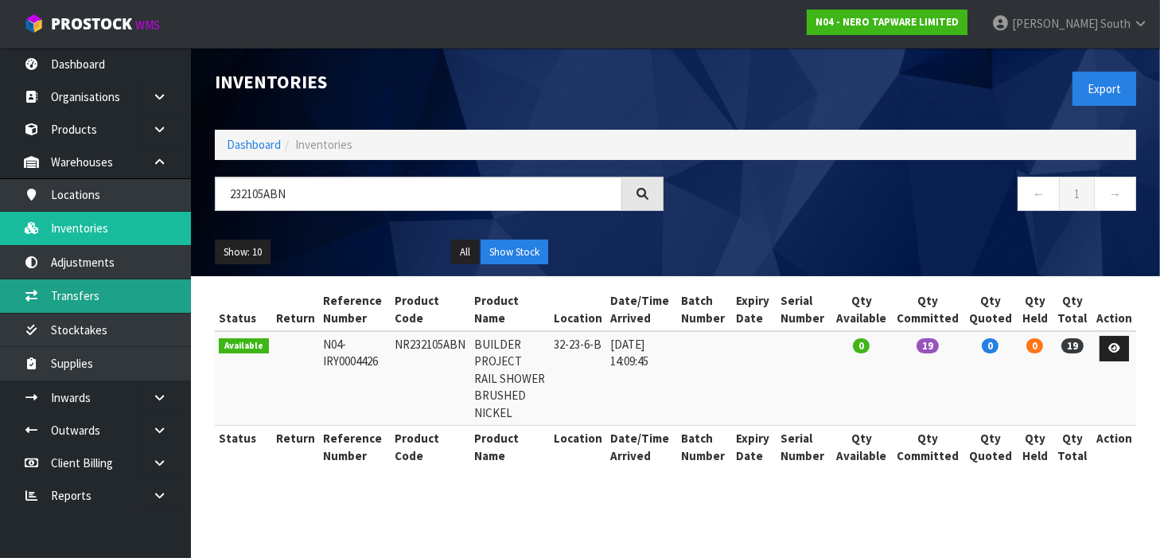
click at [73, 285] on link "Transfers" at bounding box center [95, 295] width 191 height 33
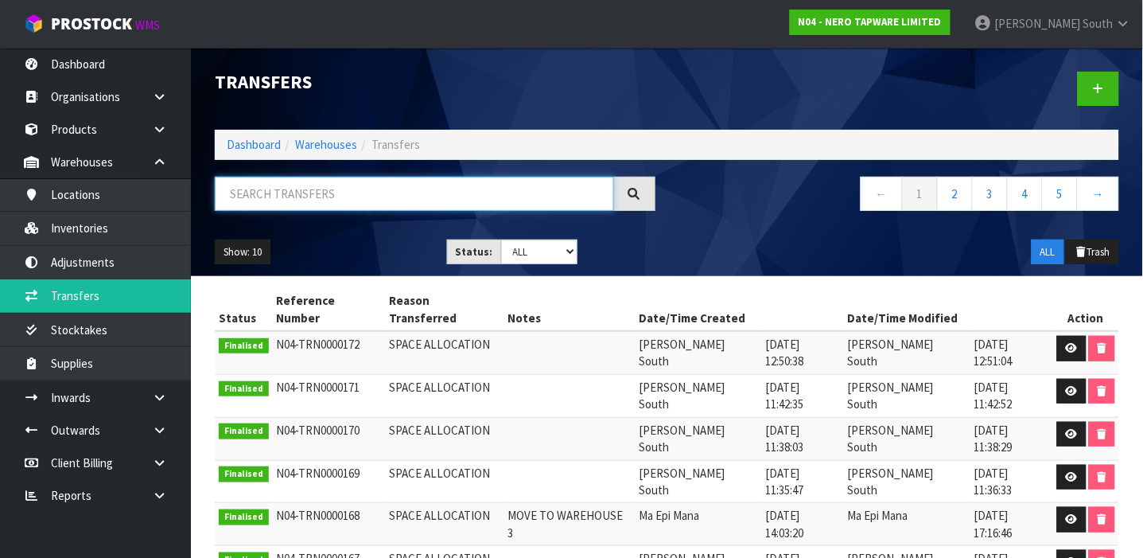
click at [302, 193] on input "text" at bounding box center [414, 194] width 399 height 34
paste input "NR232105ABN"
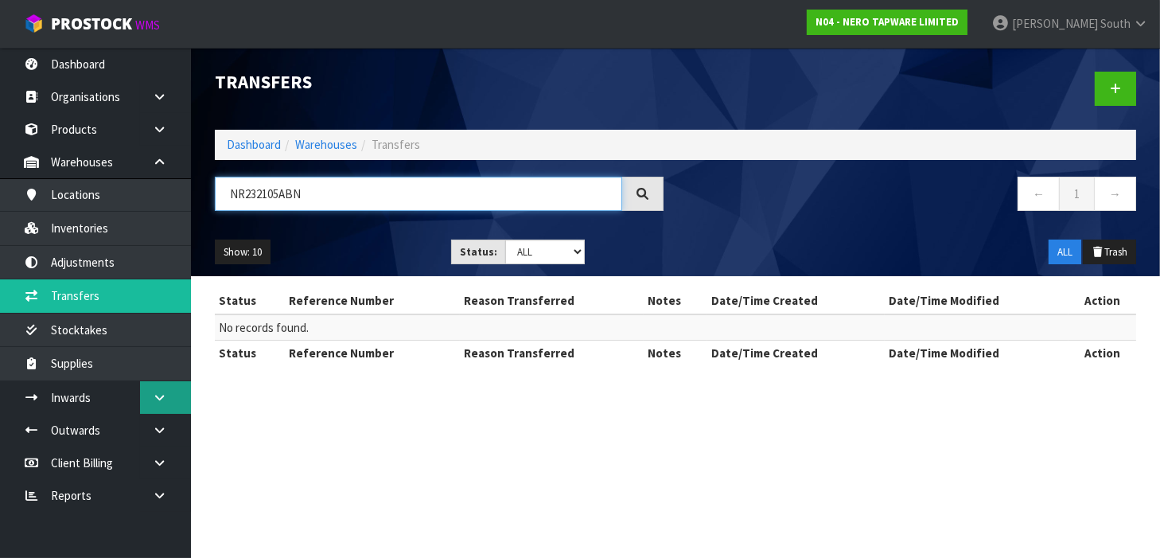
type input "NR232105ABN"
click at [155, 402] on icon at bounding box center [159, 397] width 15 height 12
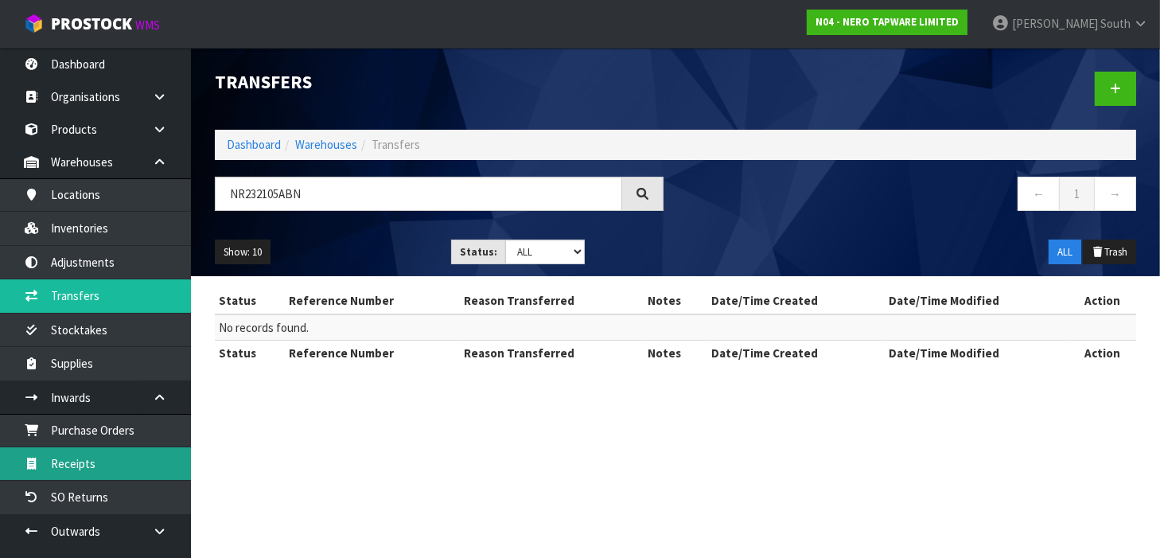
click at [98, 448] on link "Receipts" at bounding box center [95, 463] width 191 height 33
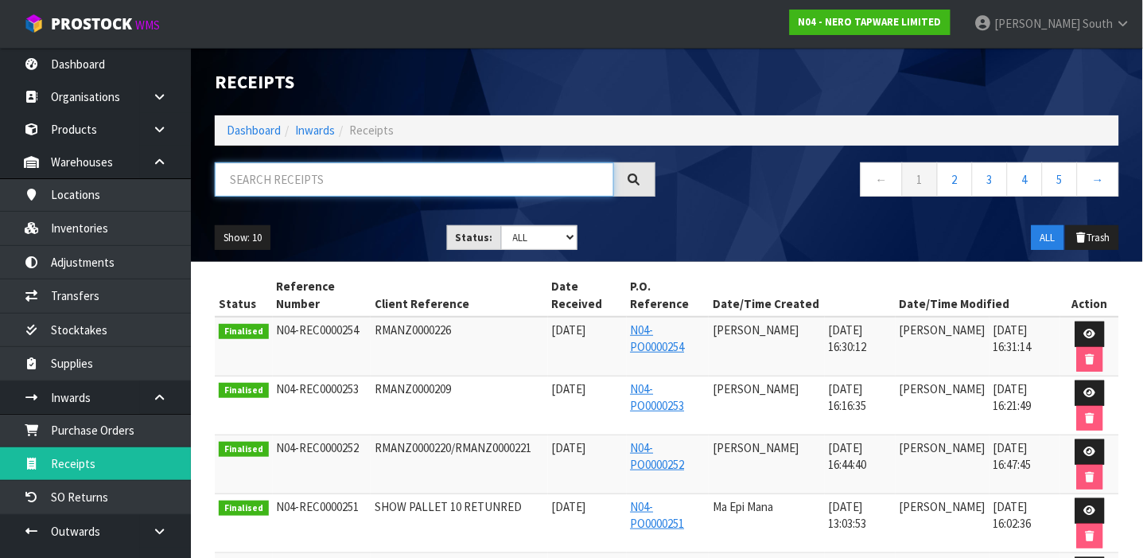
click at [430, 184] on input "text" at bounding box center [414, 179] width 399 height 34
paste input "NR232105ABN"
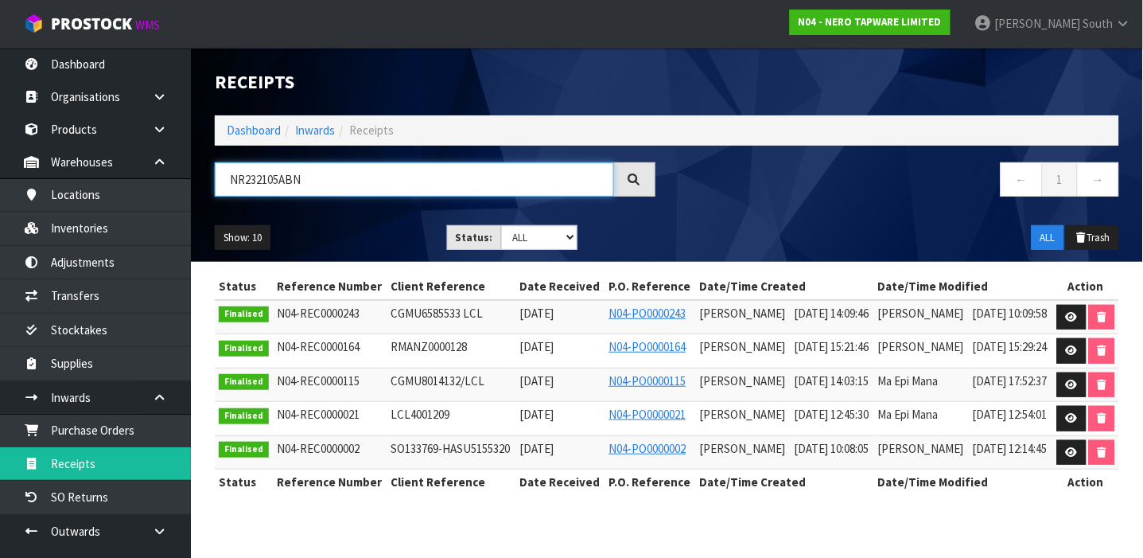
scroll to position [110, 0]
type input "NR232105ABN"
click at [1086, 305] on link at bounding box center [1071, 317] width 29 height 25
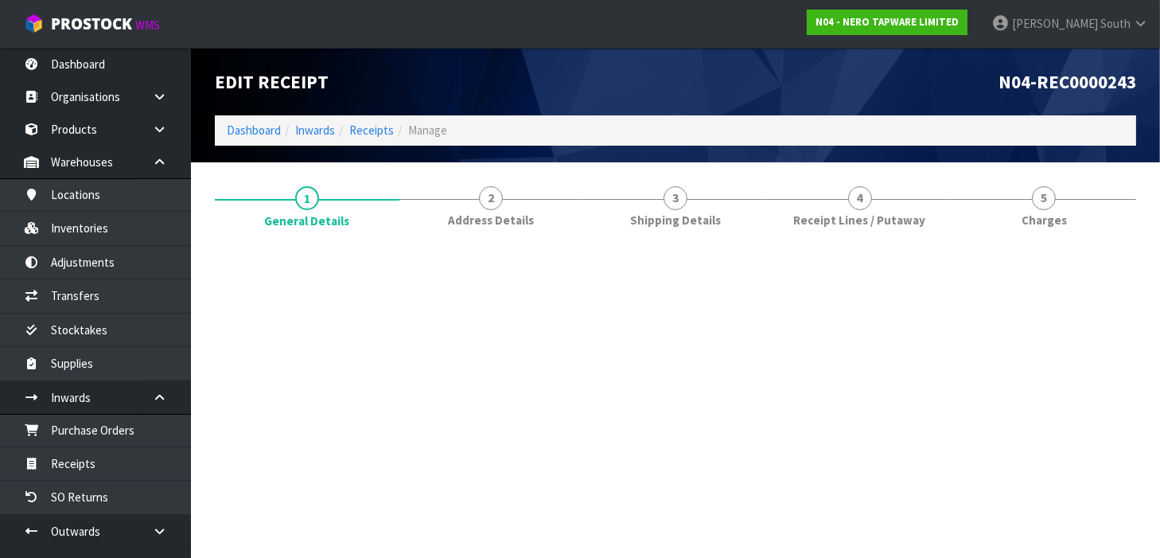
click at [1086, 216] on link "5 [GEOGRAPHIC_DATA]" at bounding box center [1043, 205] width 185 height 63
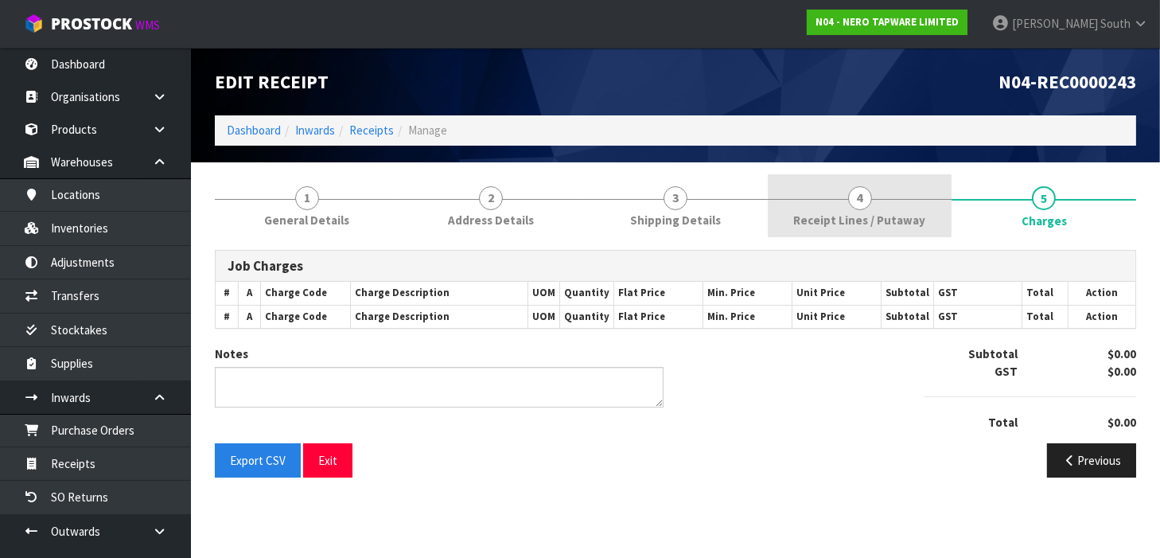
click at [870, 208] on link "4 Receipt Lines / Putaway" at bounding box center [860, 205] width 185 height 63
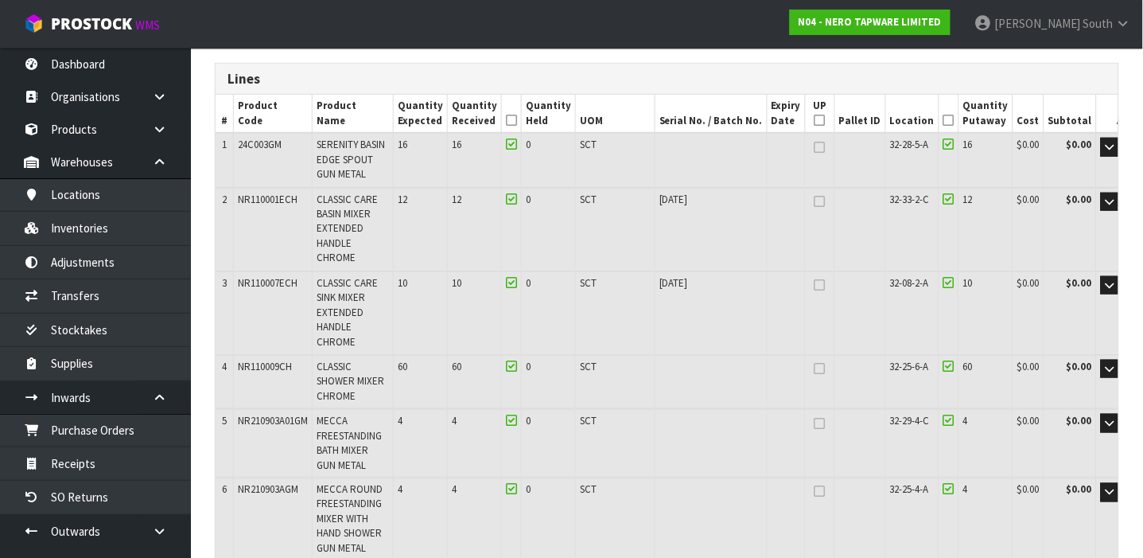
scroll to position [762, 0]
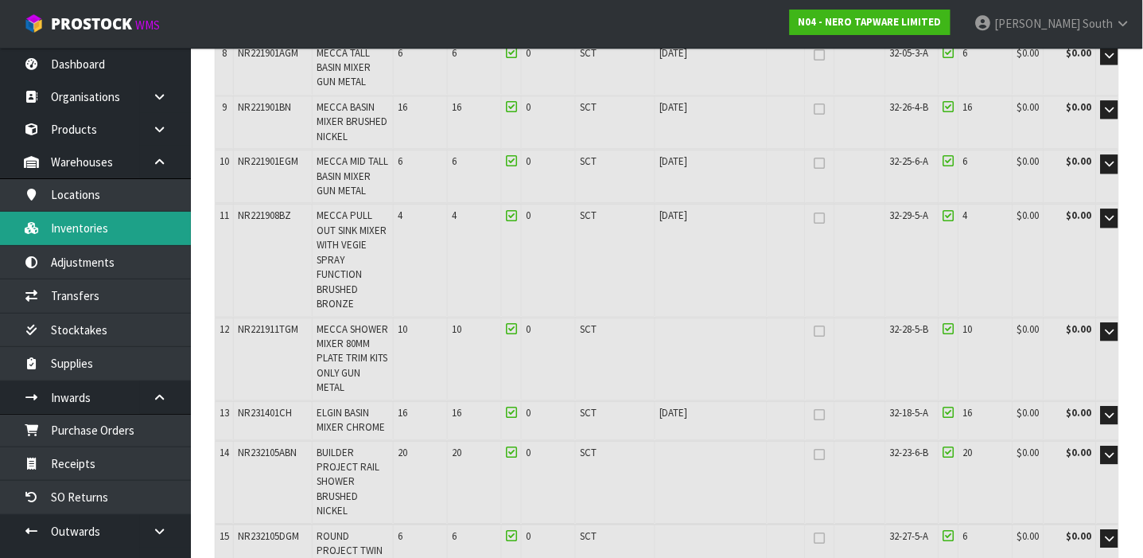
click at [35, 228] on icon at bounding box center [31, 228] width 15 height 12
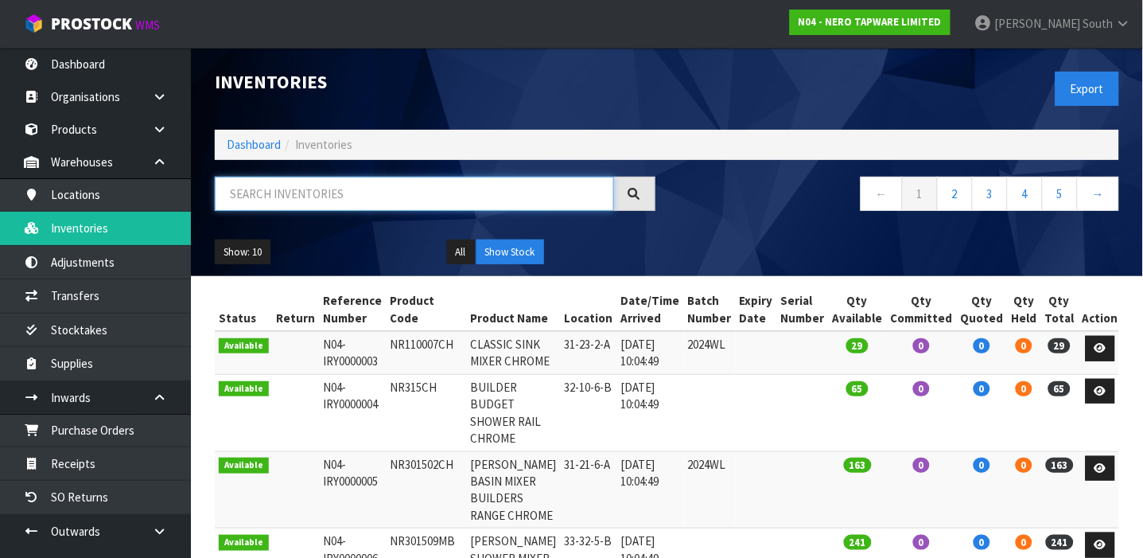
click at [282, 189] on input "text" at bounding box center [414, 194] width 399 height 34
paste input "NR232105ABN"
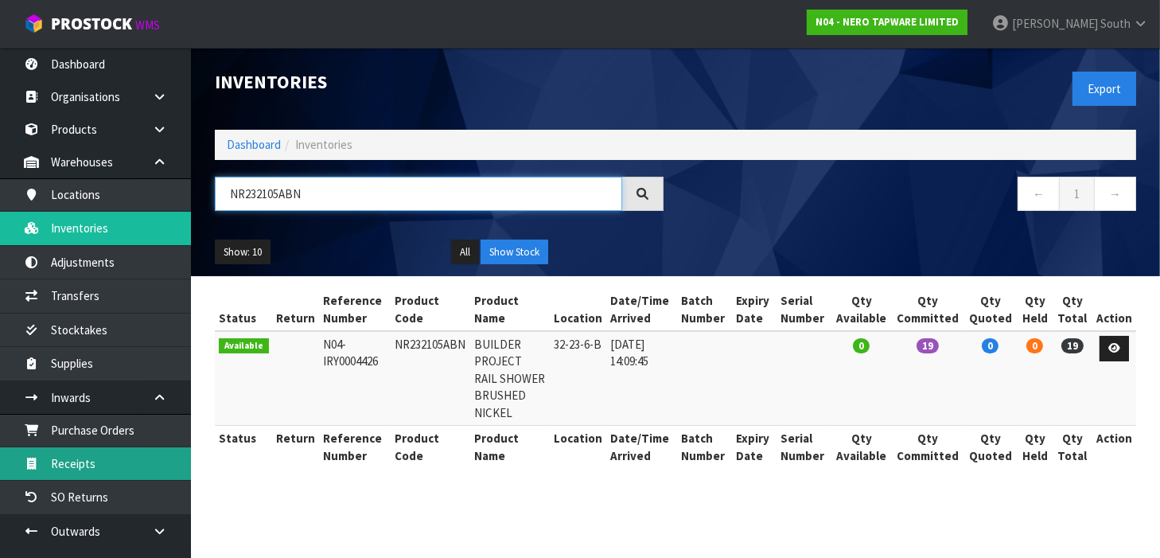
type input "NR232105ABN"
click at [94, 461] on link "Receipts" at bounding box center [95, 463] width 191 height 33
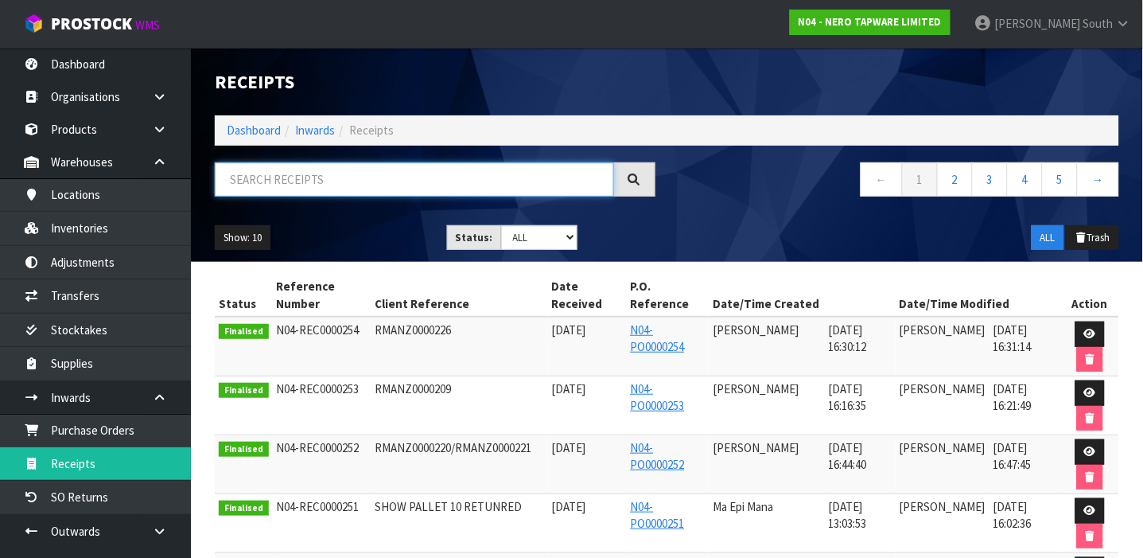
click at [347, 181] on input "text" at bounding box center [414, 179] width 399 height 34
paste input "NR232105ABN"
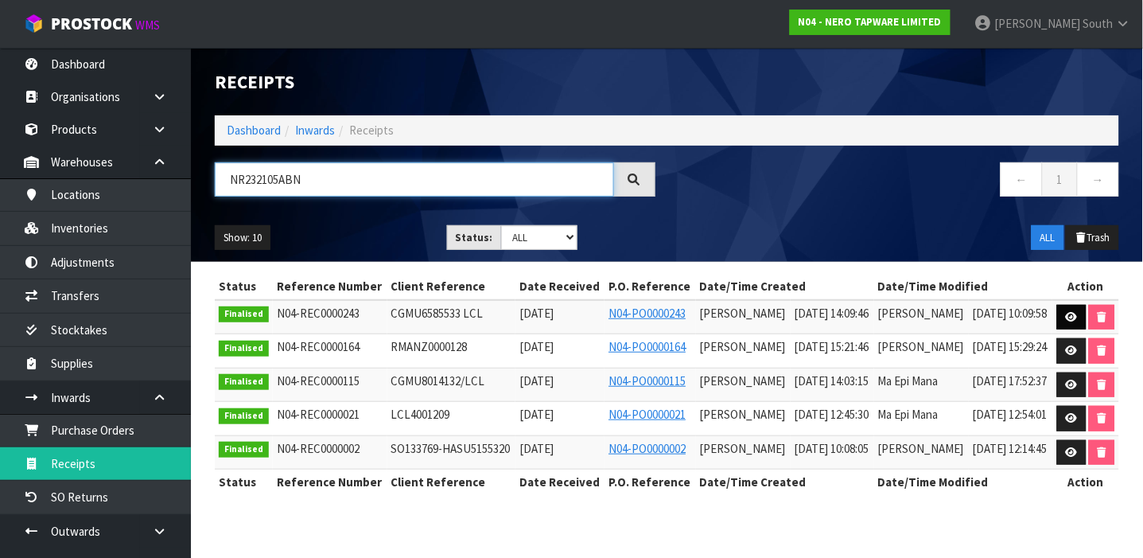
type input "NR232105ABN"
click at [1078, 322] on icon at bounding box center [1072, 317] width 12 height 10
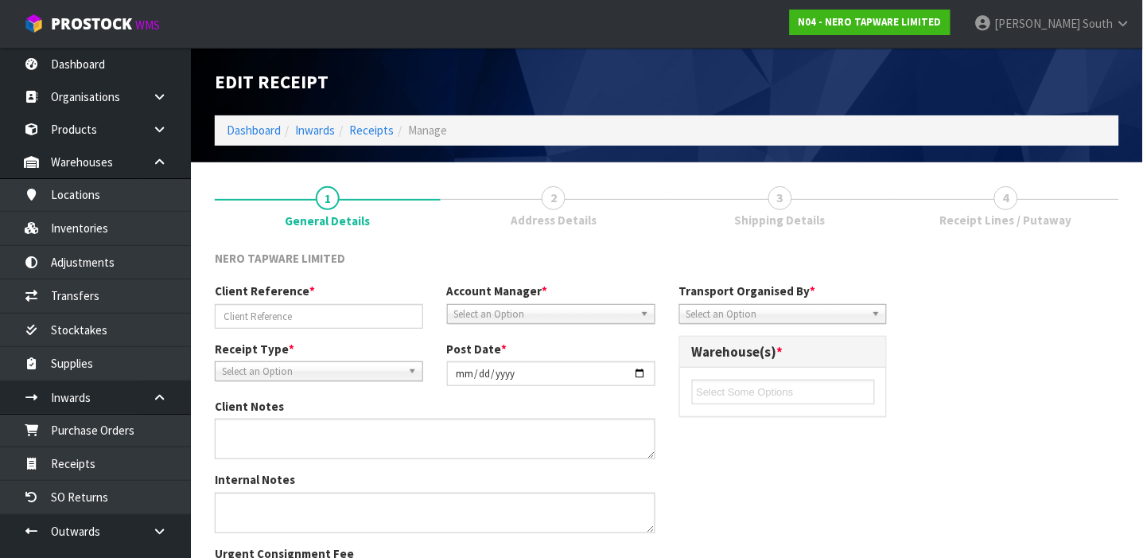
type input "CGMU6585533 LCL"
type input "[DATE]"
type textarea "VARIENCE DUE TO SYSTEM ERROR"
type input "[PERSON_NAME]"
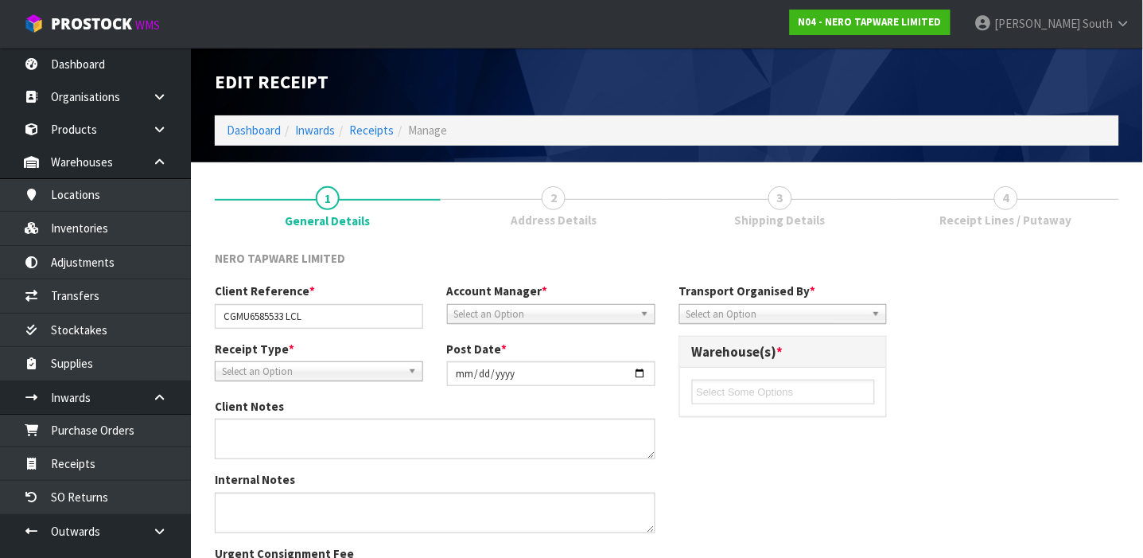
type input "[DATE]"
type input "02"
type input "09"
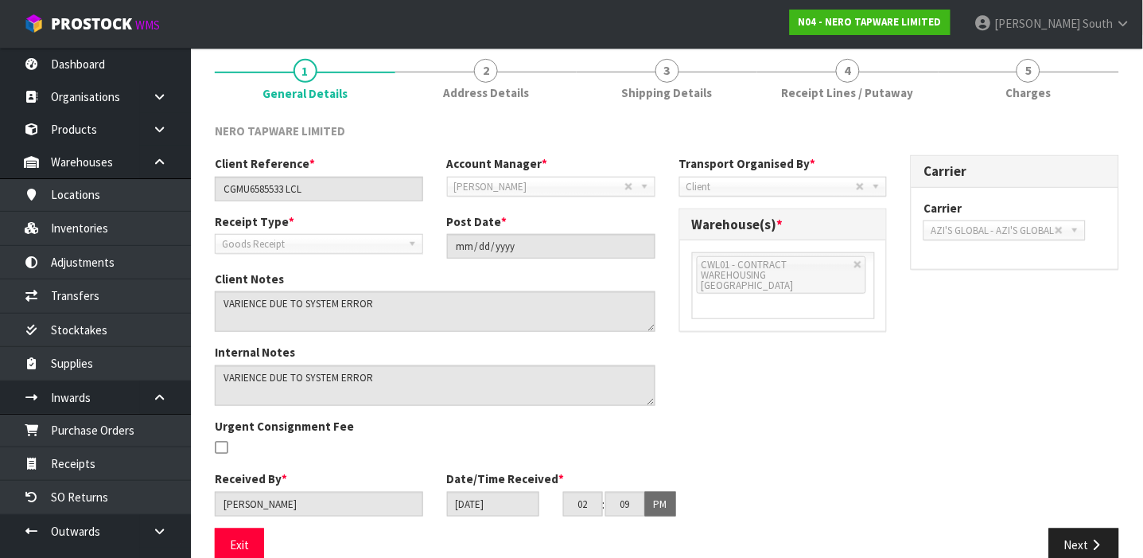
scroll to position [155, 0]
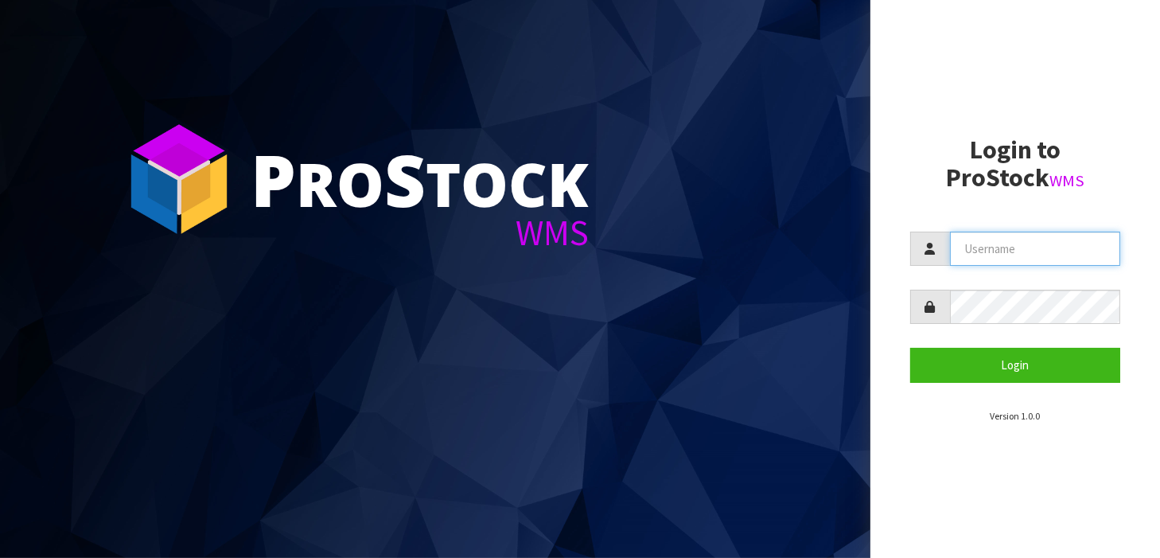
click at [1025, 247] on input "text" at bounding box center [1035, 249] width 171 height 34
type input "[PERSON_NAME]"
click at [910, 348] on button "Login" at bounding box center [1015, 365] width 211 height 34
